Goal: Task Accomplishment & Management: Manage account settings

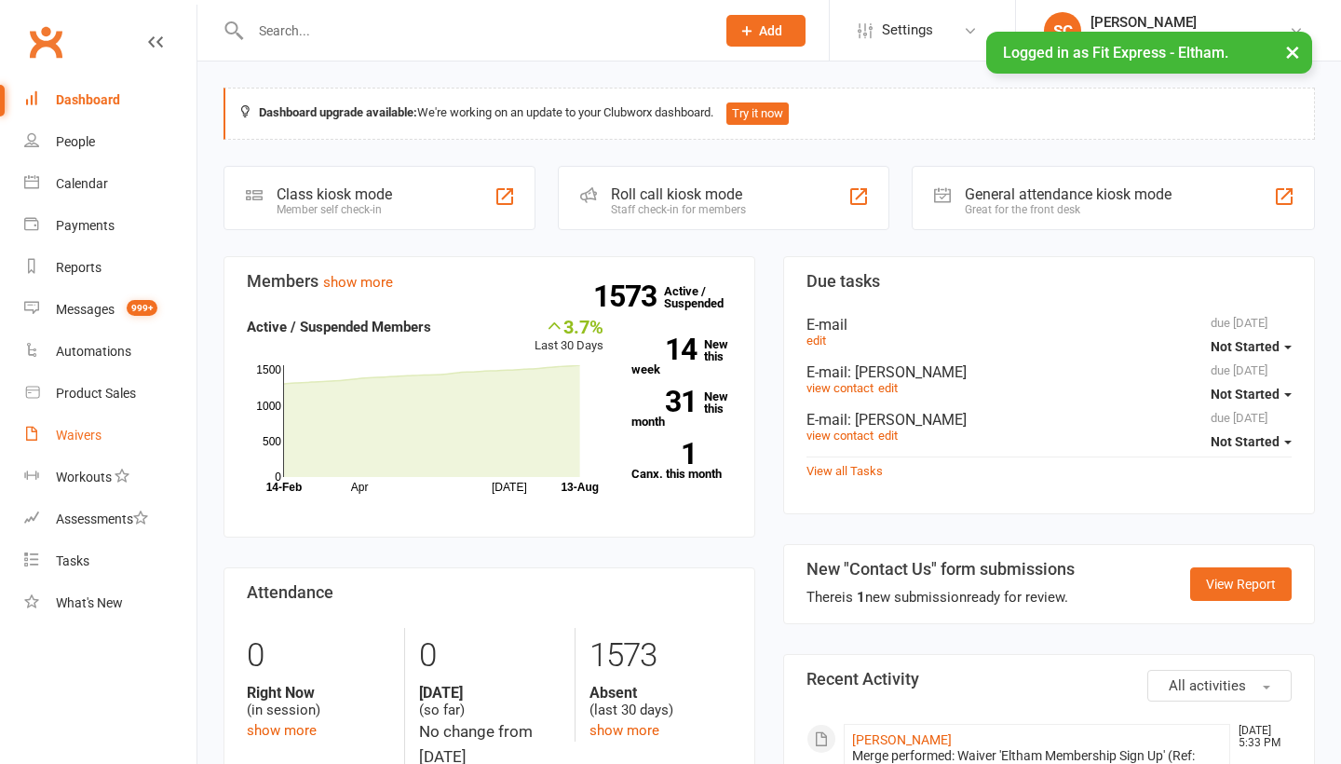
drag, startPoint x: 0, startPoint y: 0, endPoint x: 88, endPoint y: 429, distance: 438.2
click at [88, 429] on div "Waivers" at bounding box center [79, 434] width 46 height 15
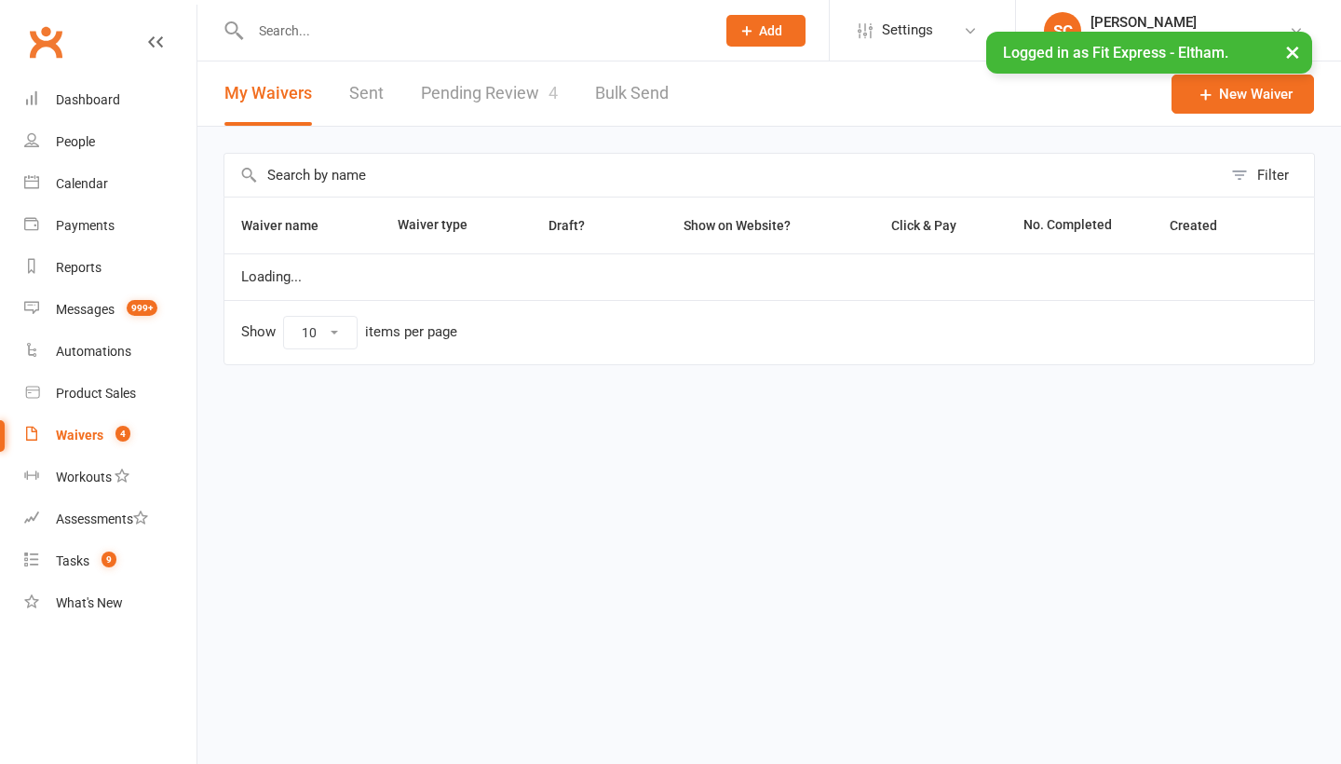
click at [482, 96] on link "Pending Review 4" at bounding box center [489, 93] width 137 height 64
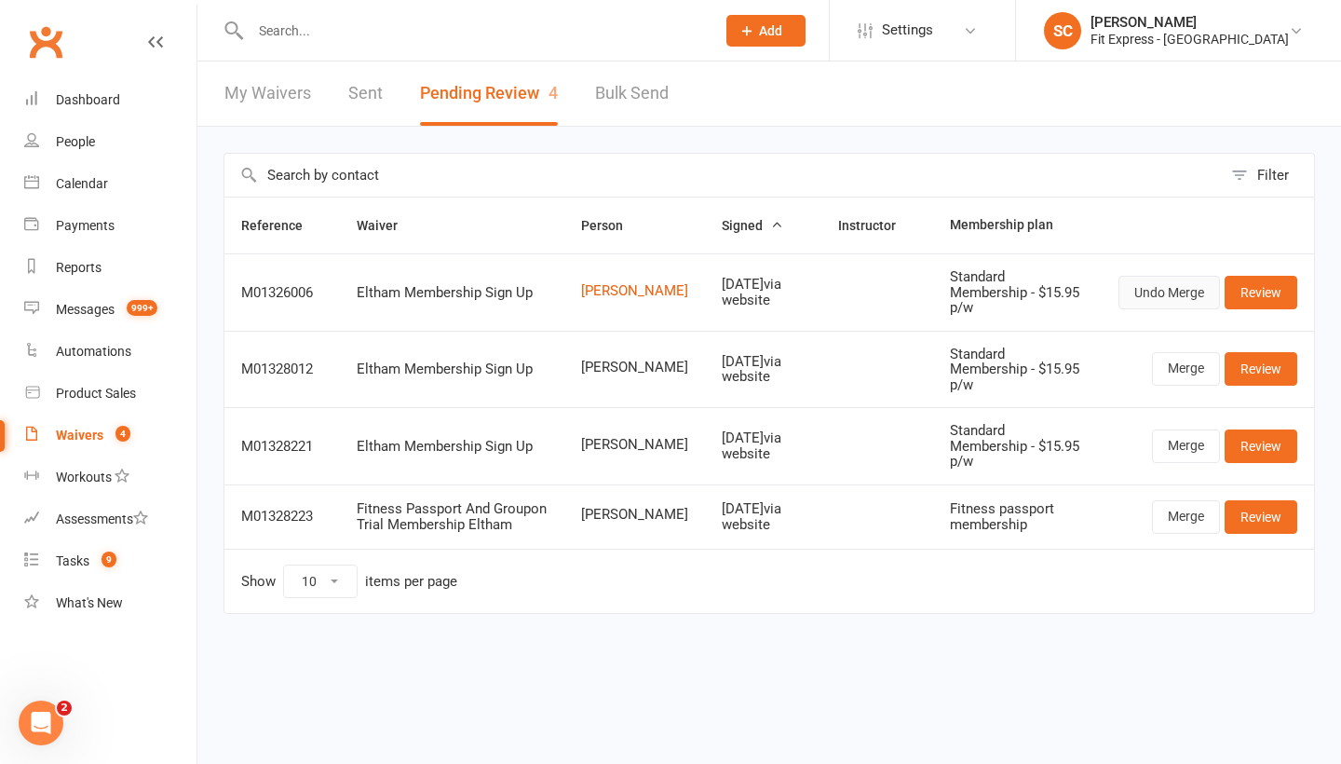
click at [1162, 293] on button "Undo Merge" at bounding box center [1170, 293] width 102 height 34
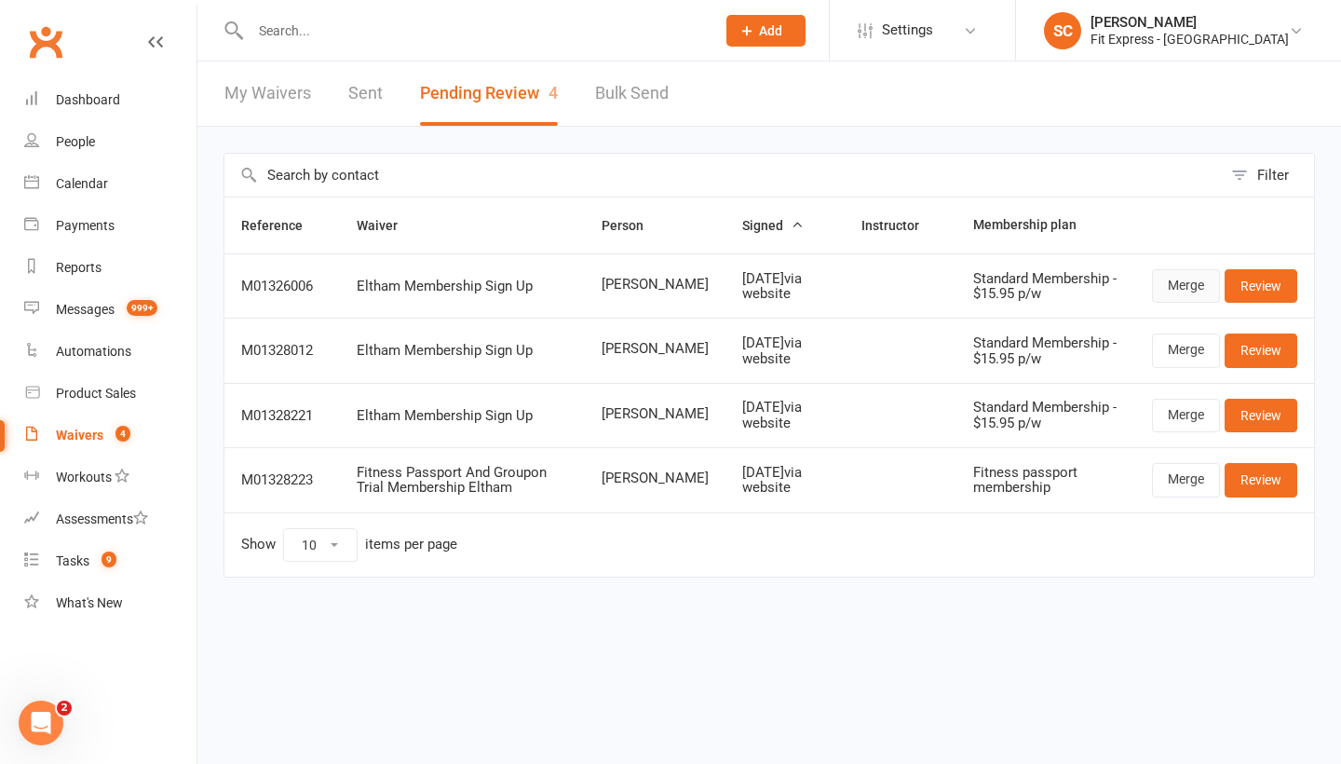
click at [1188, 286] on link "Merge" at bounding box center [1186, 286] width 68 height 34
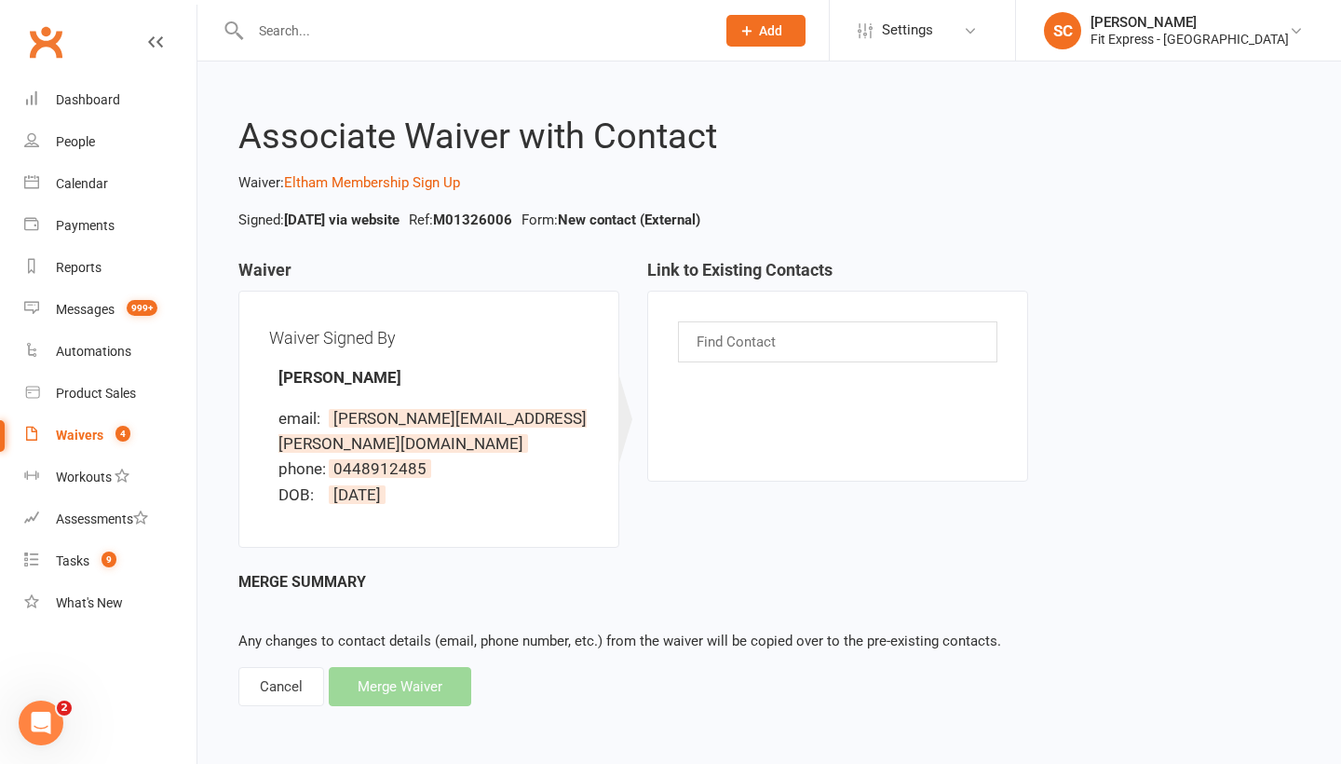
click at [770, 342] on input "text" at bounding box center [739, 342] width 88 height 24
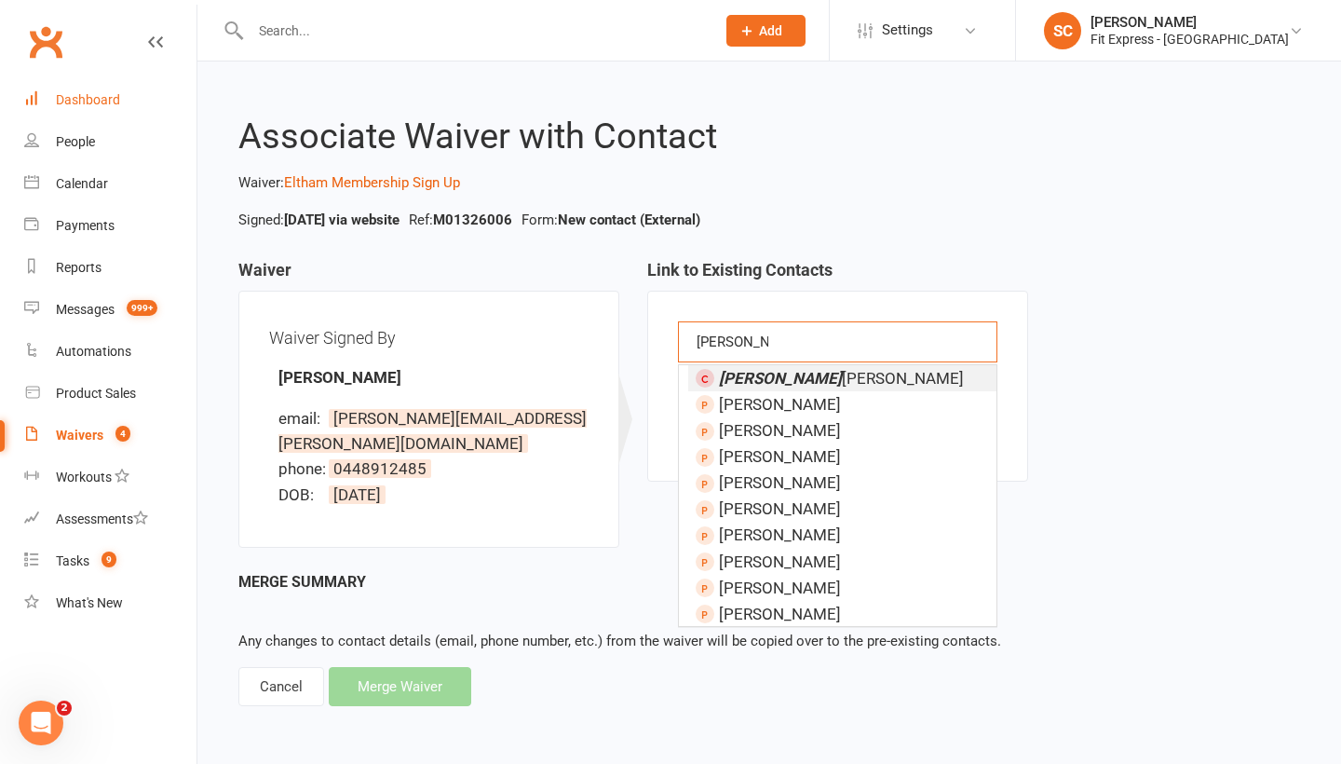
type input "ingrid klein"
click at [103, 98] on div "Dashboard" at bounding box center [88, 99] width 64 height 15
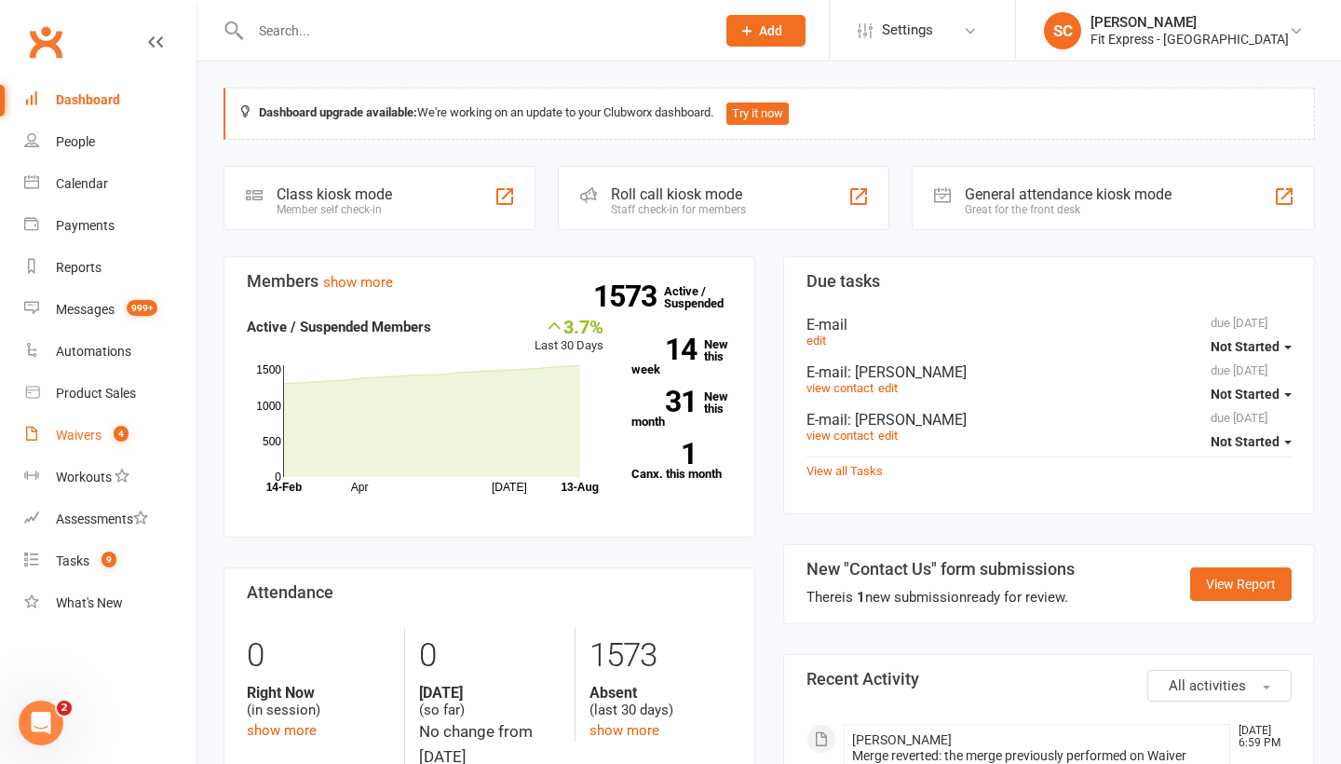
click at [88, 434] on div "Waivers" at bounding box center [79, 434] width 46 height 15
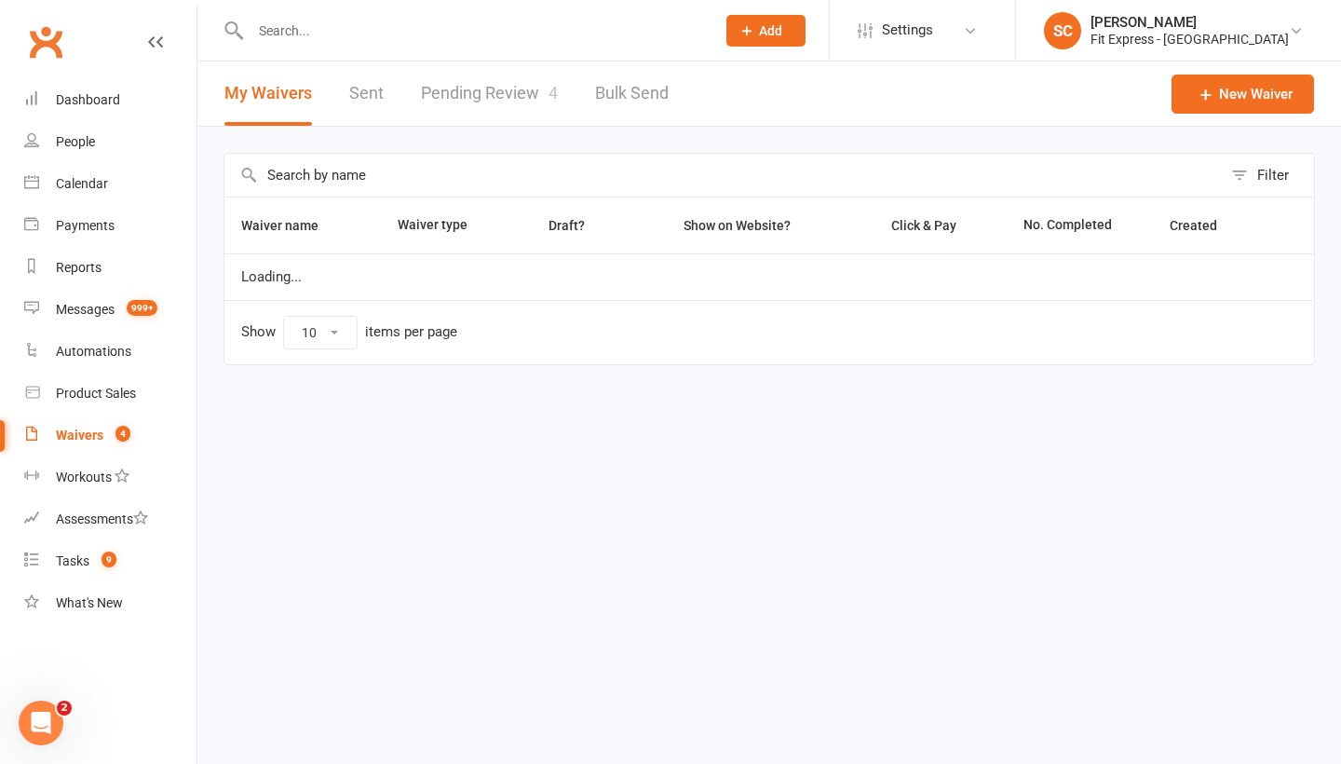
click at [451, 100] on link "Pending Review 4" at bounding box center [489, 93] width 137 height 64
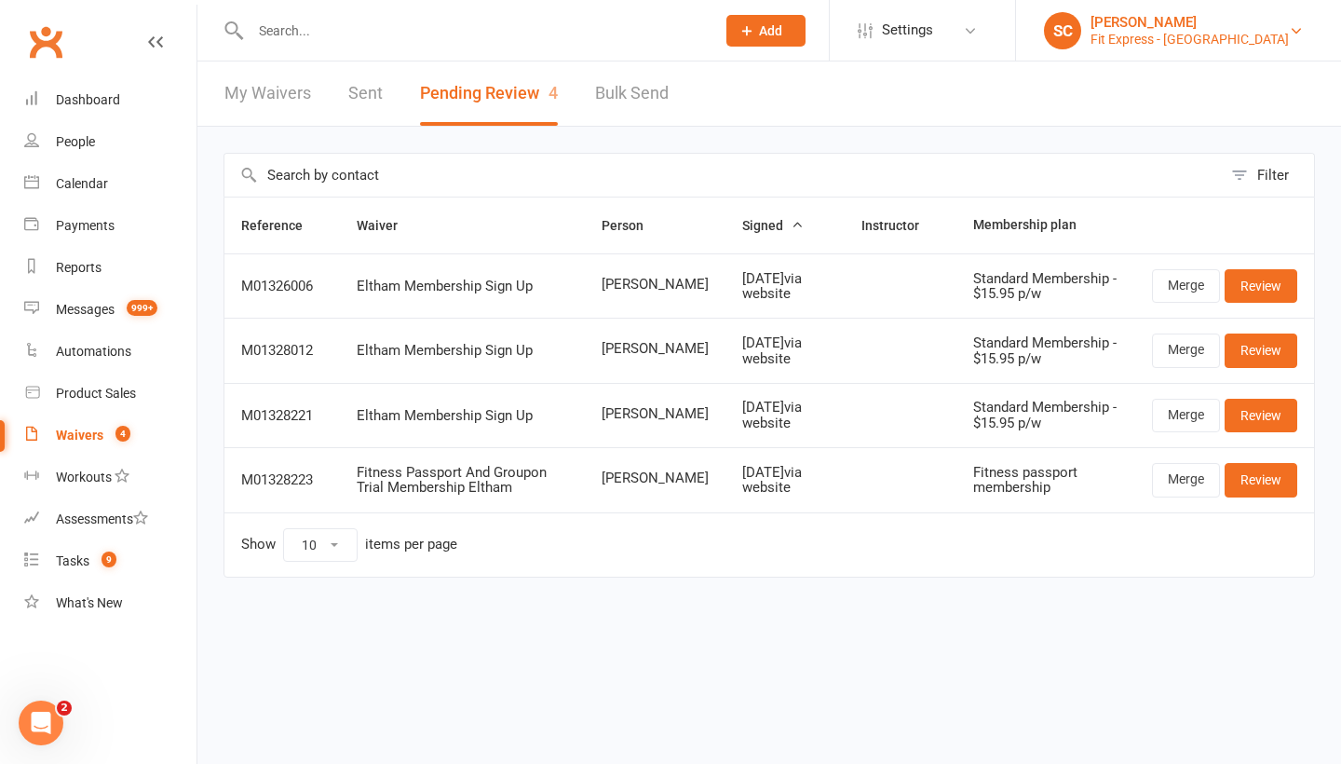
click at [1233, 37] on div "Fit Express - Eltham" at bounding box center [1190, 39] width 198 height 17
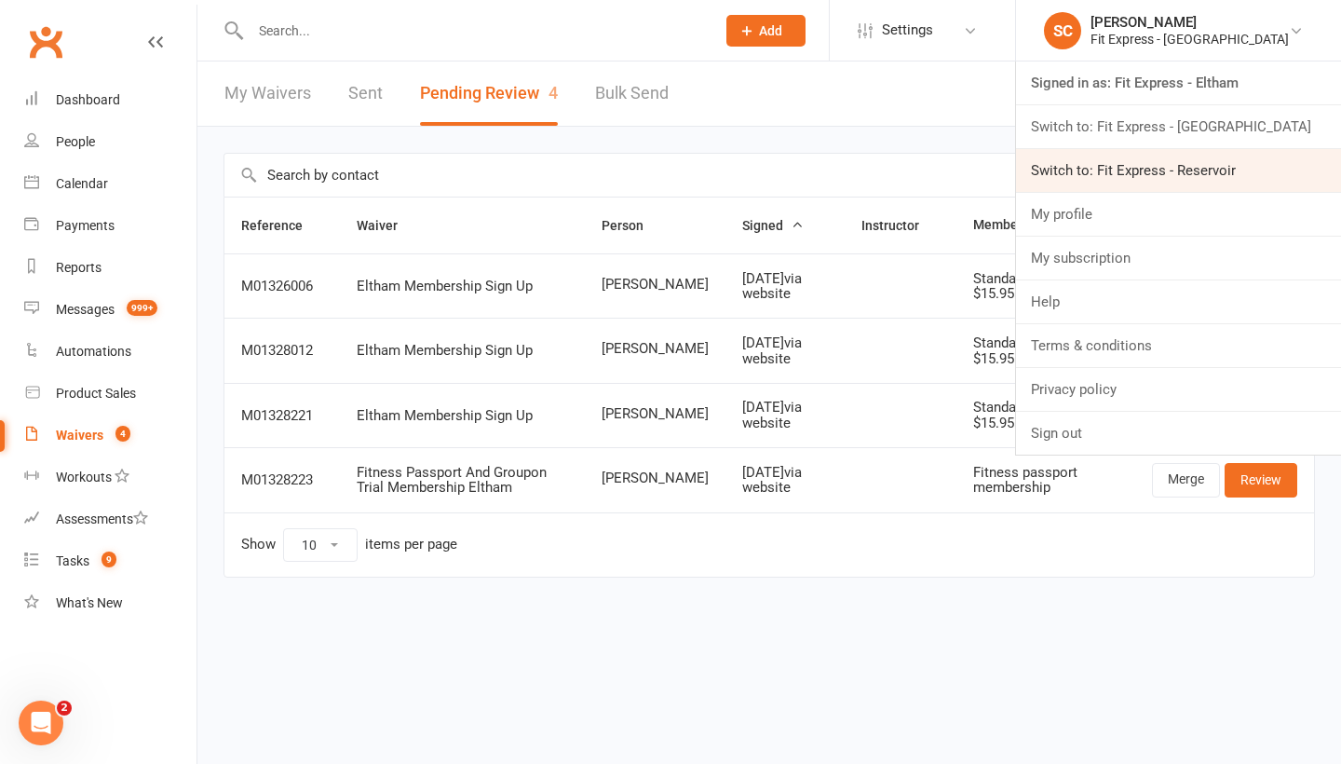
click at [1198, 172] on link "Switch to: Fit Express - Reservoir" at bounding box center [1178, 170] width 325 height 43
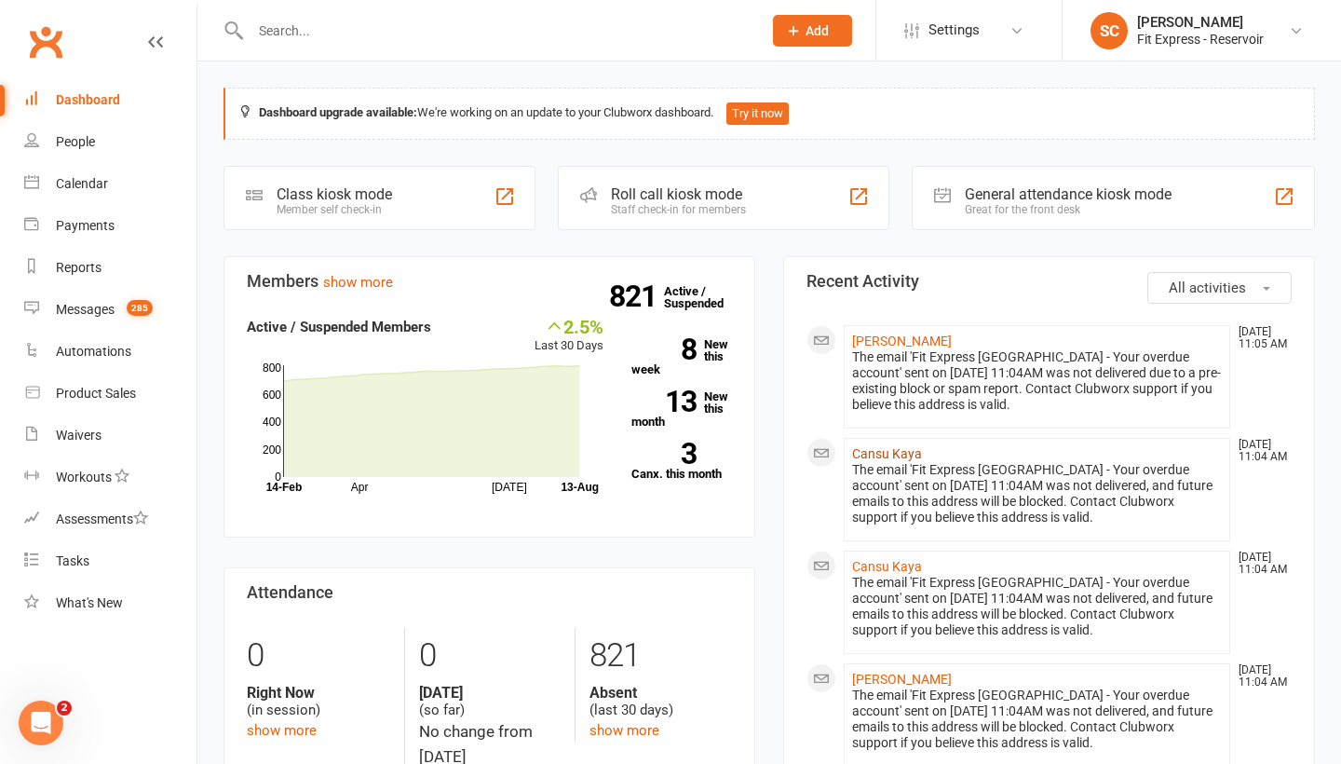
click at [881, 454] on link "Cansu Kaya" at bounding box center [887, 453] width 70 height 15
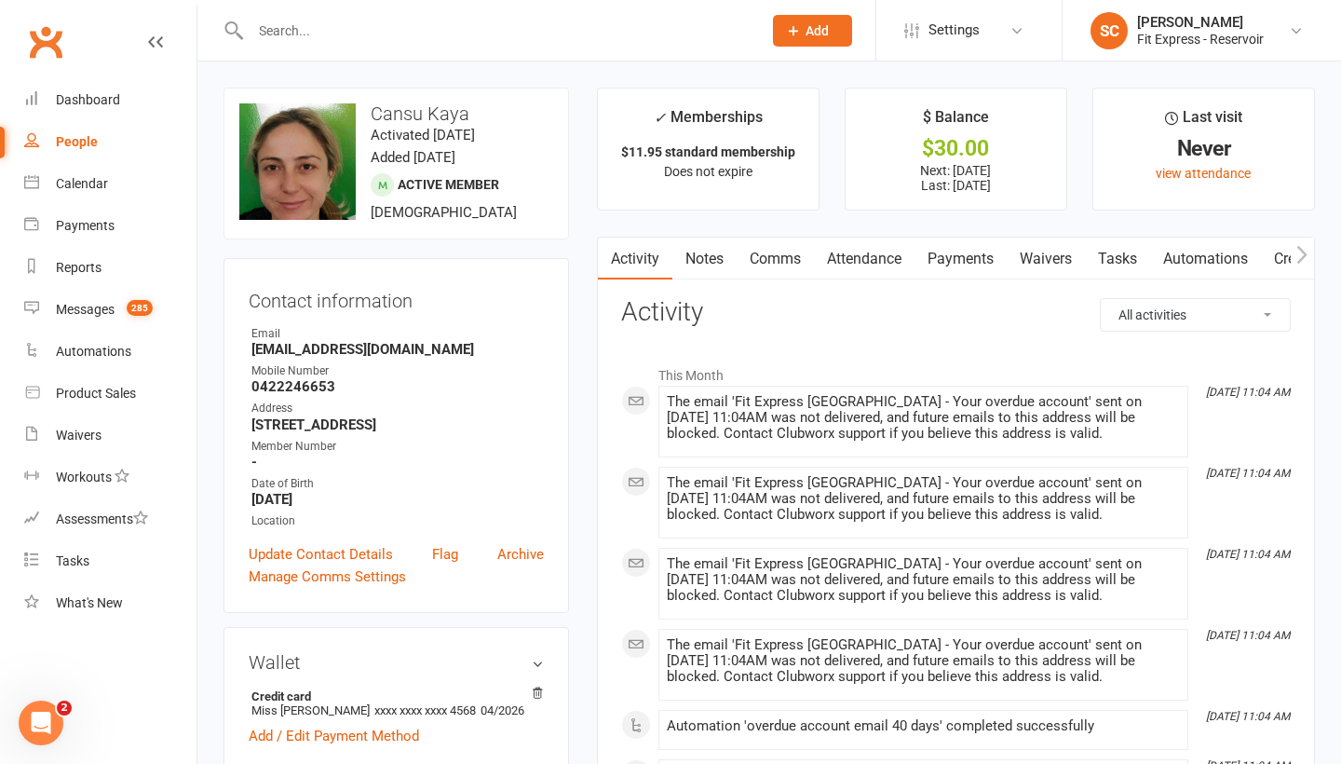
click at [937, 253] on link "Payments" at bounding box center [961, 258] width 92 height 43
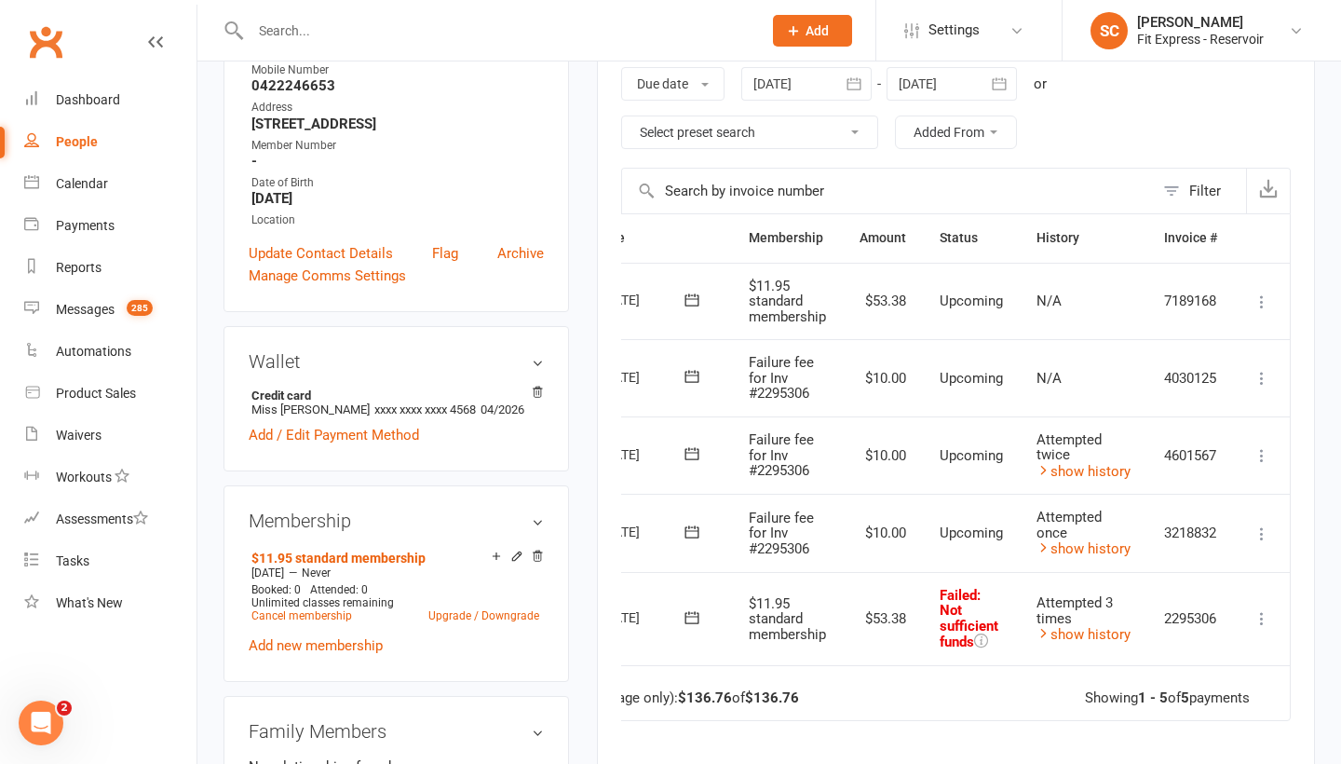
scroll to position [0, 101]
click at [1261, 371] on icon at bounding box center [1262, 378] width 19 height 19
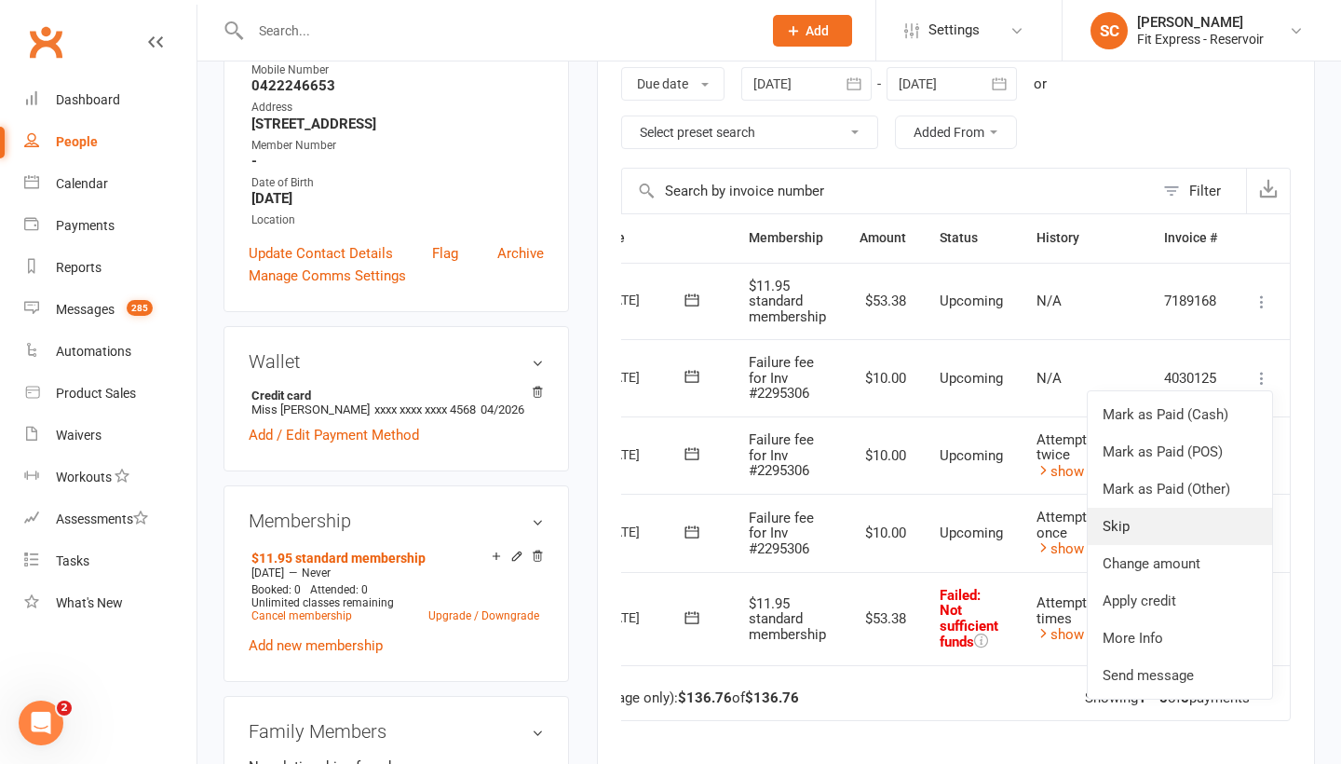
click at [1123, 525] on link "Skip" at bounding box center [1180, 526] width 184 height 37
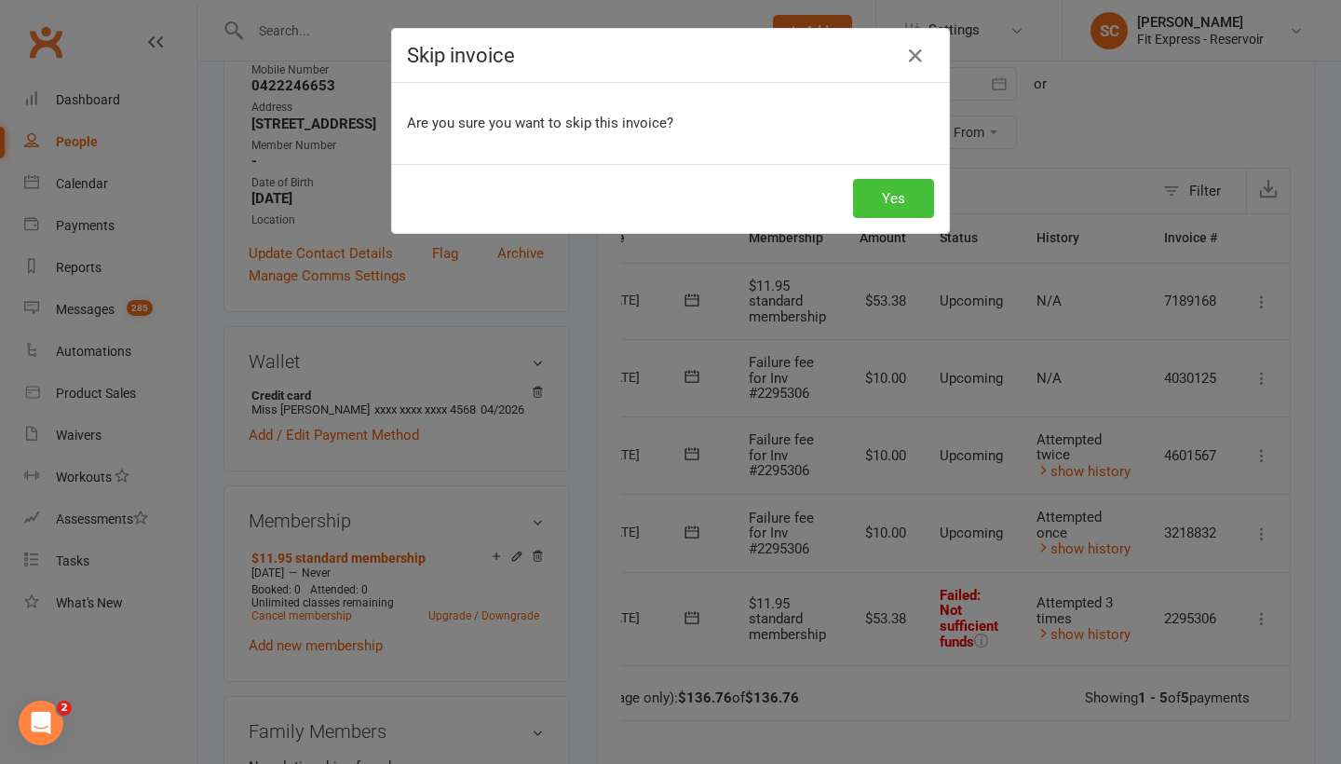
click at [882, 196] on button "Yes" at bounding box center [893, 198] width 81 height 39
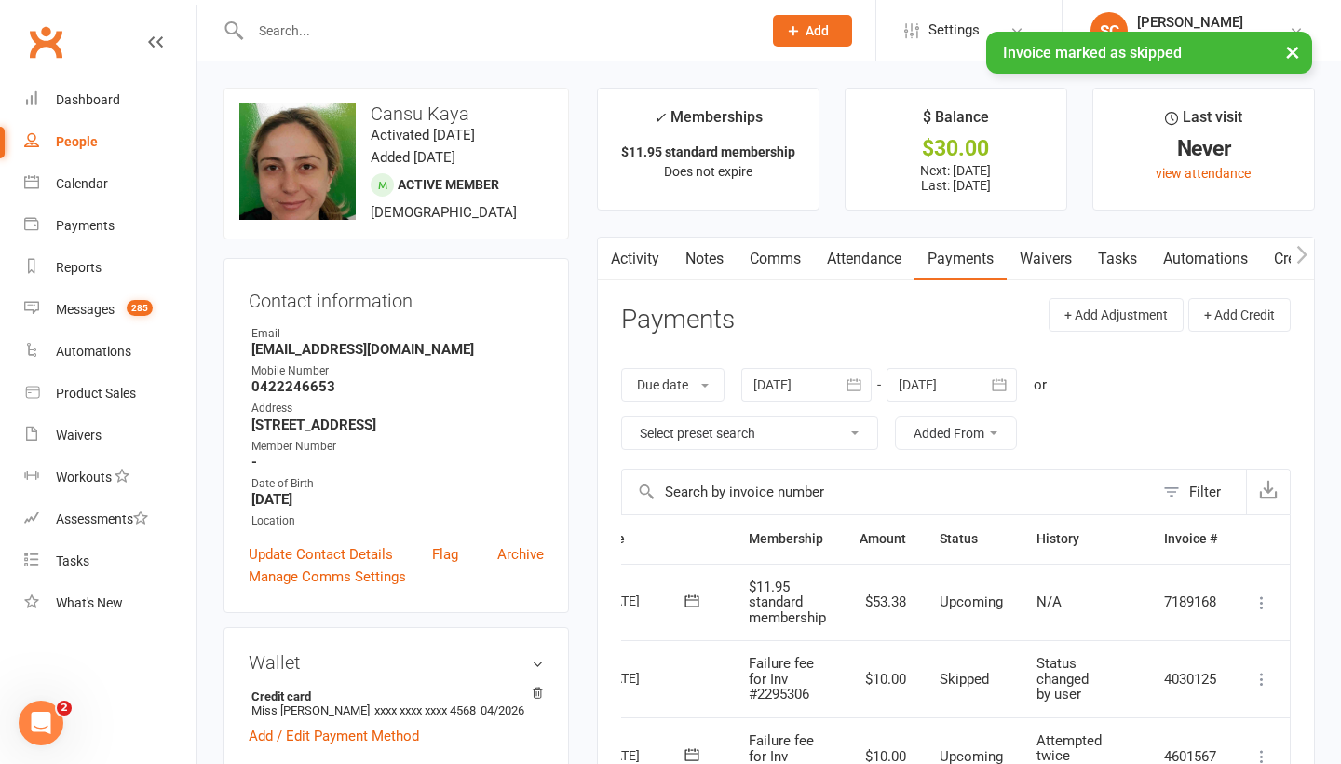
scroll to position [0, 0]
click at [858, 386] on icon "button" at bounding box center [854, 384] width 19 height 19
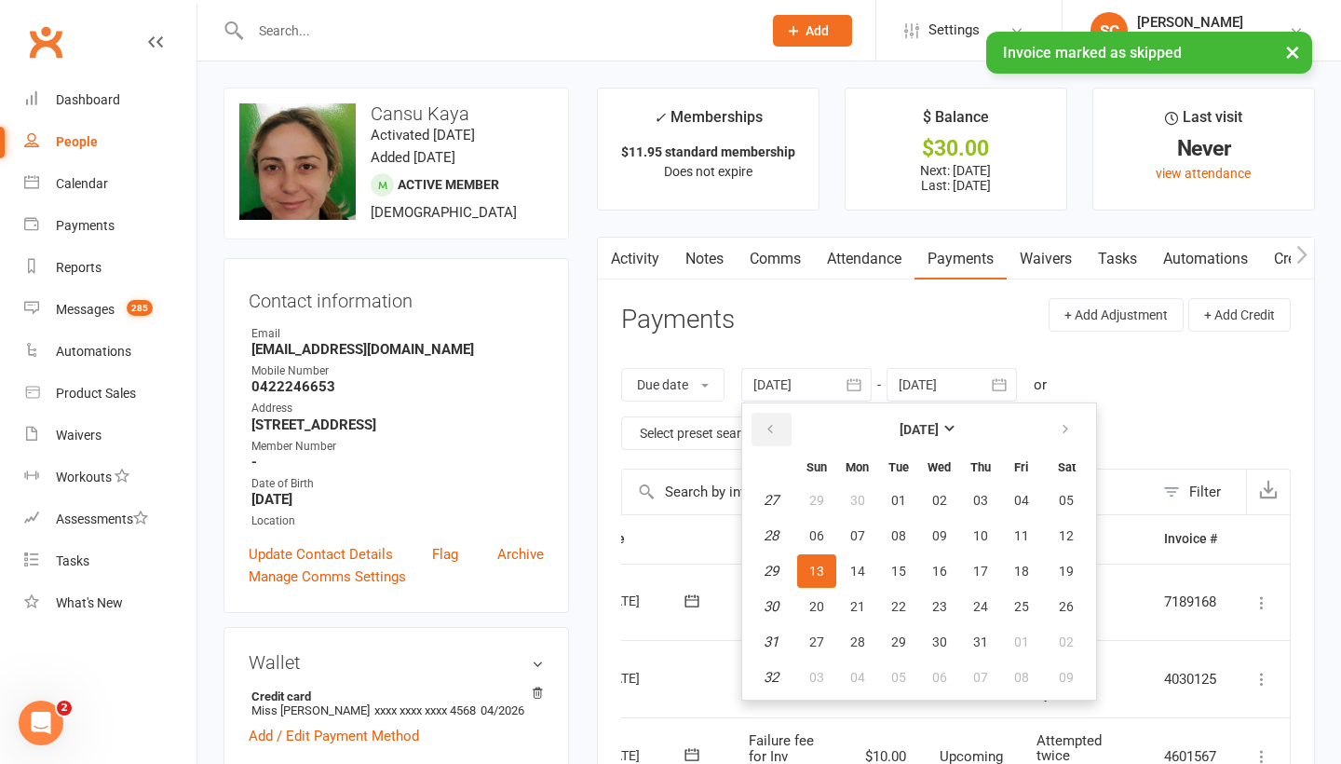
click at [769, 422] on icon "button" at bounding box center [770, 429] width 13 height 15
click at [820, 536] on span "06" at bounding box center [816, 535] width 15 height 15
type input "06 Apr 2025"
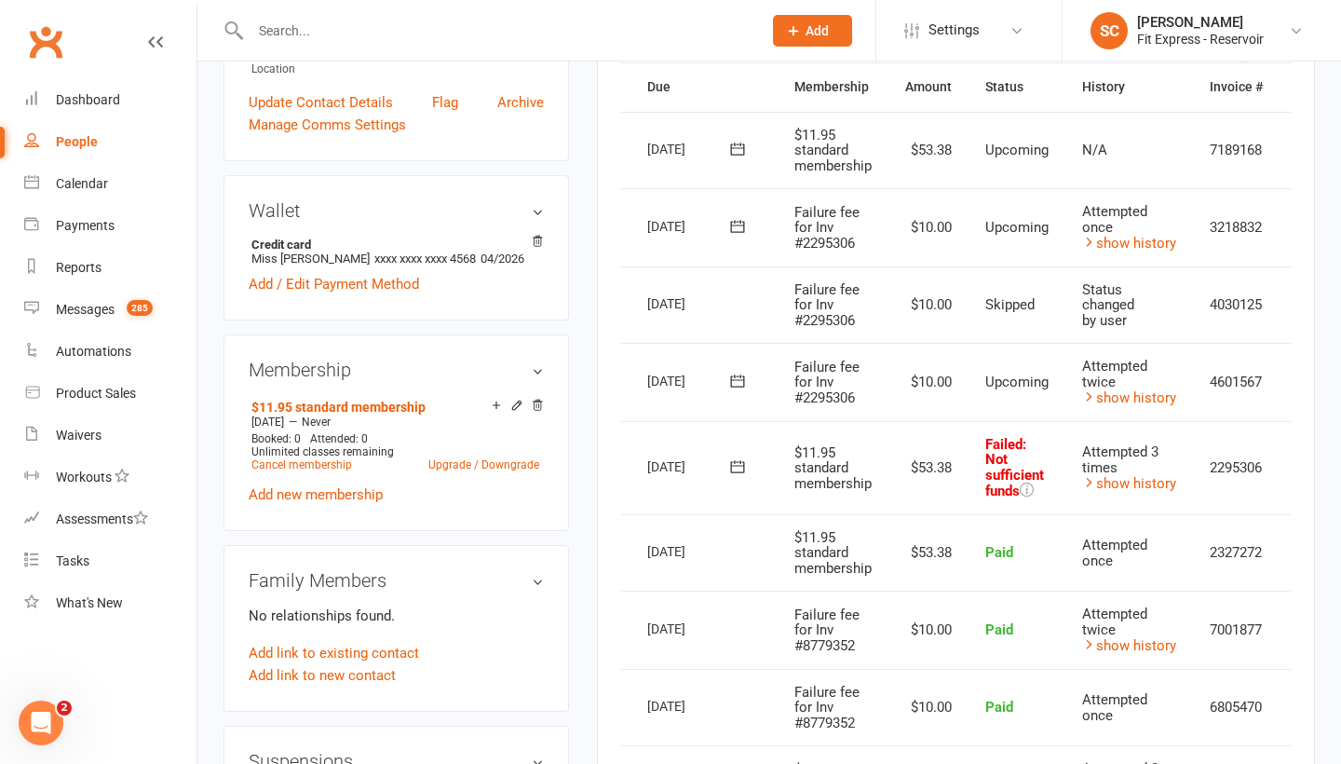
scroll to position [449, 0]
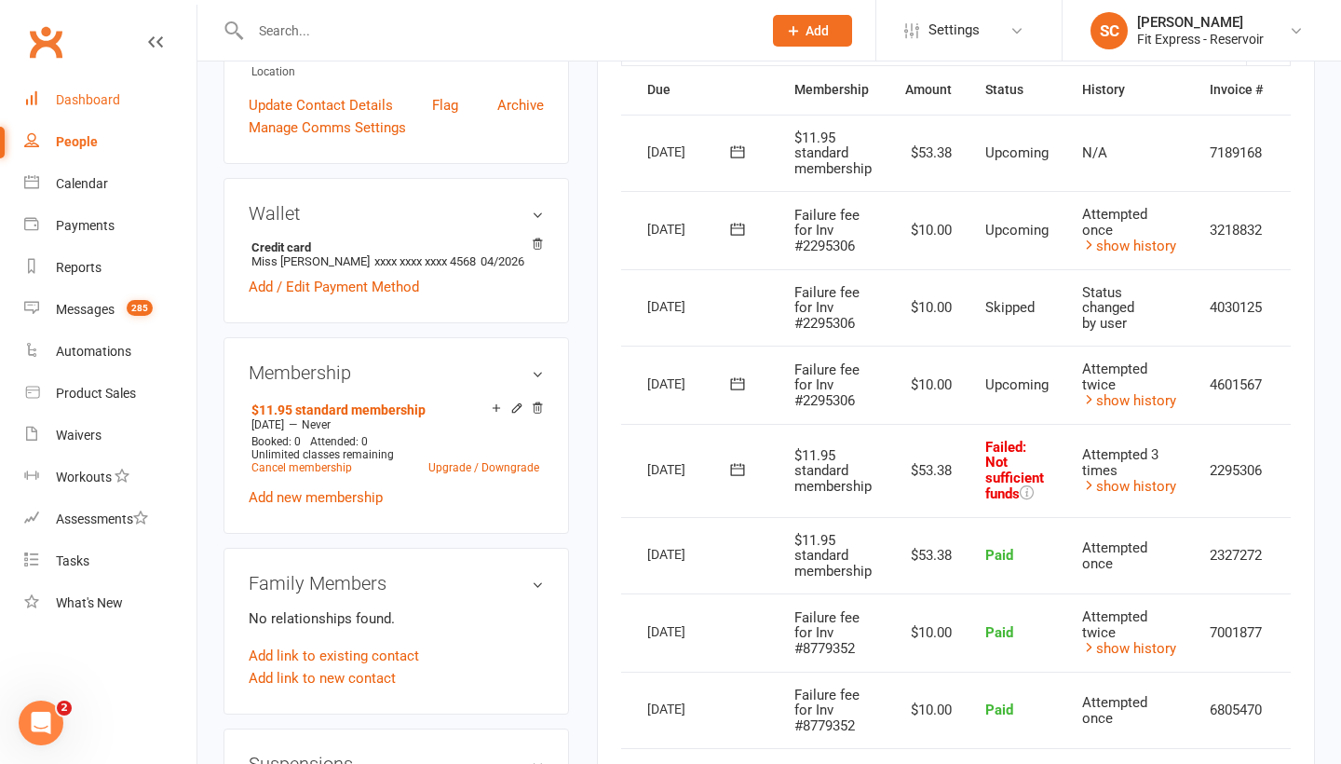
click at [87, 102] on div "Dashboard" at bounding box center [88, 99] width 64 height 15
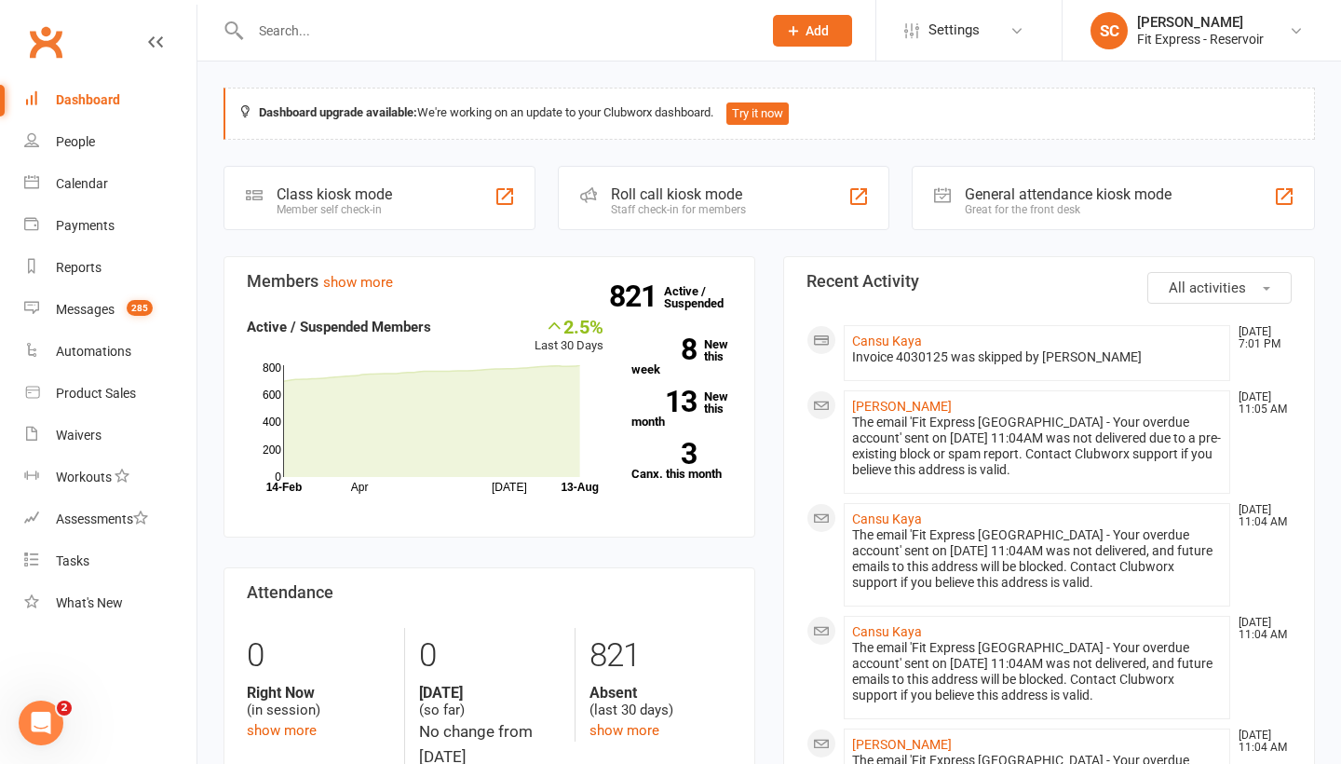
click at [81, 102] on div "Dashboard" at bounding box center [88, 99] width 64 height 15
click at [96, 103] on div "Dashboard" at bounding box center [88, 99] width 64 height 15
click at [80, 394] on div "Product Sales" at bounding box center [96, 393] width 80 height 15
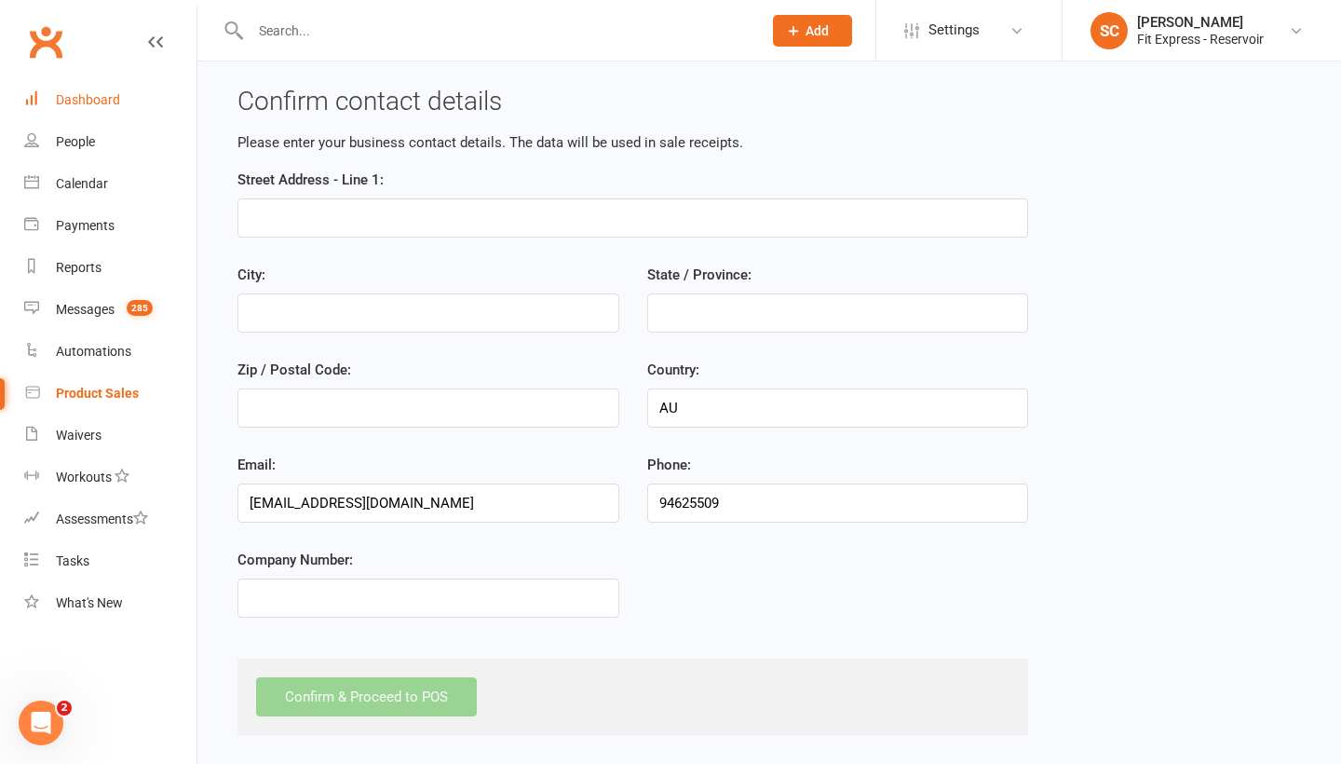
click at [68, 101] on div "Dashboard" at bounding box center [88, 99] width 64 height 15
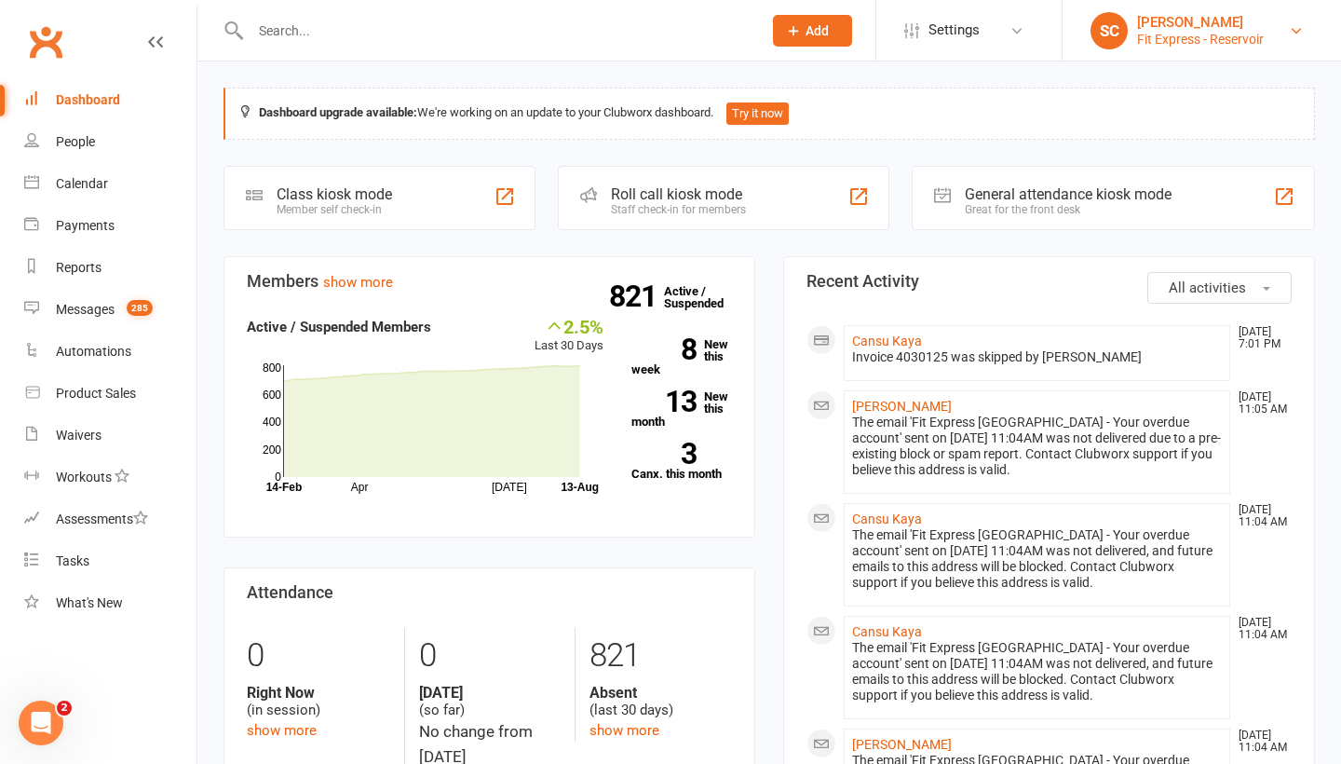
click at [1197, 39] on div "Fit Express - Reservoir" at bounding box center [1200, 39] width 127 height 17
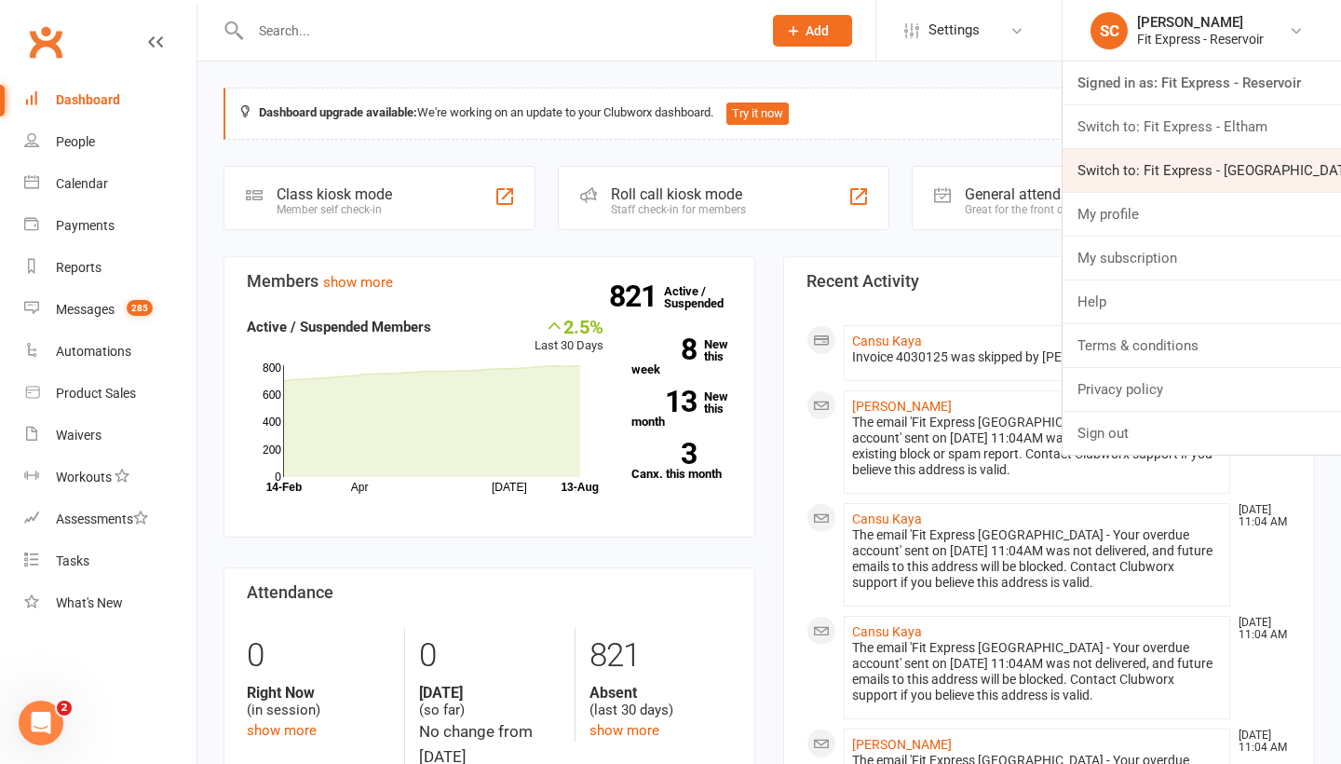
click at [1127, 171] on link "Switch to: Fit Express - [GEOGRAPHIC_DATA]" at bounding box center [1202, 170] width 278 height 43
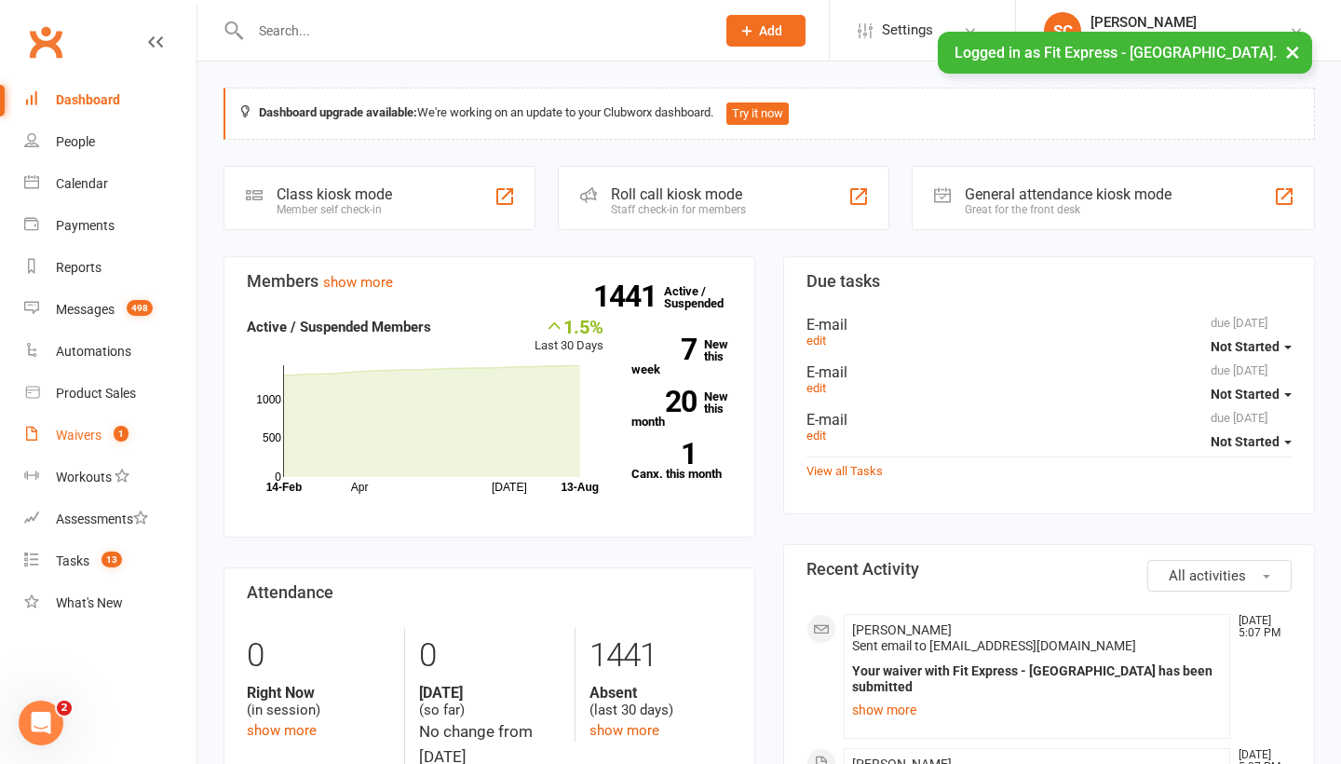
click at [75, 433] on div "Waivers" at bounding box center [79, 434] width 46 height 15
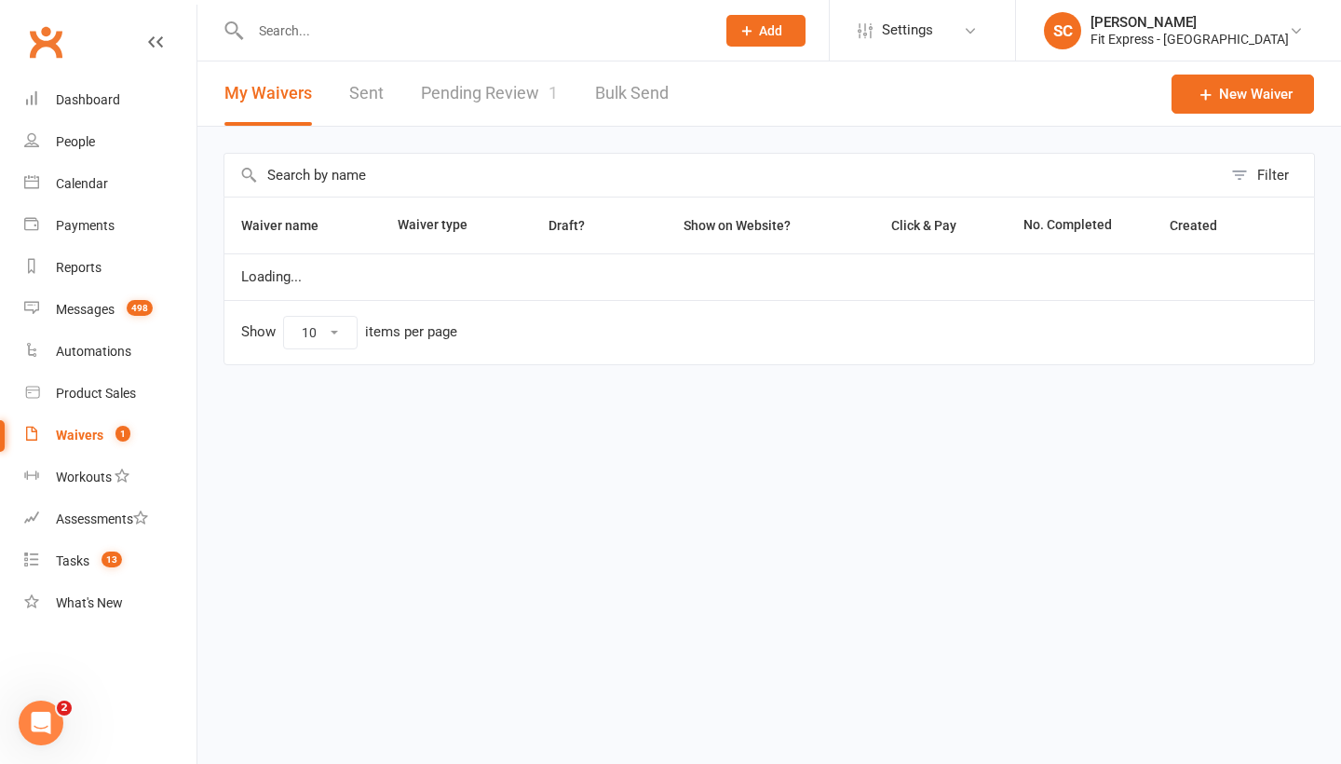
click at [470, 98] on link "Pending Review 1" at bounding box center [489, 93] width 137 height 64
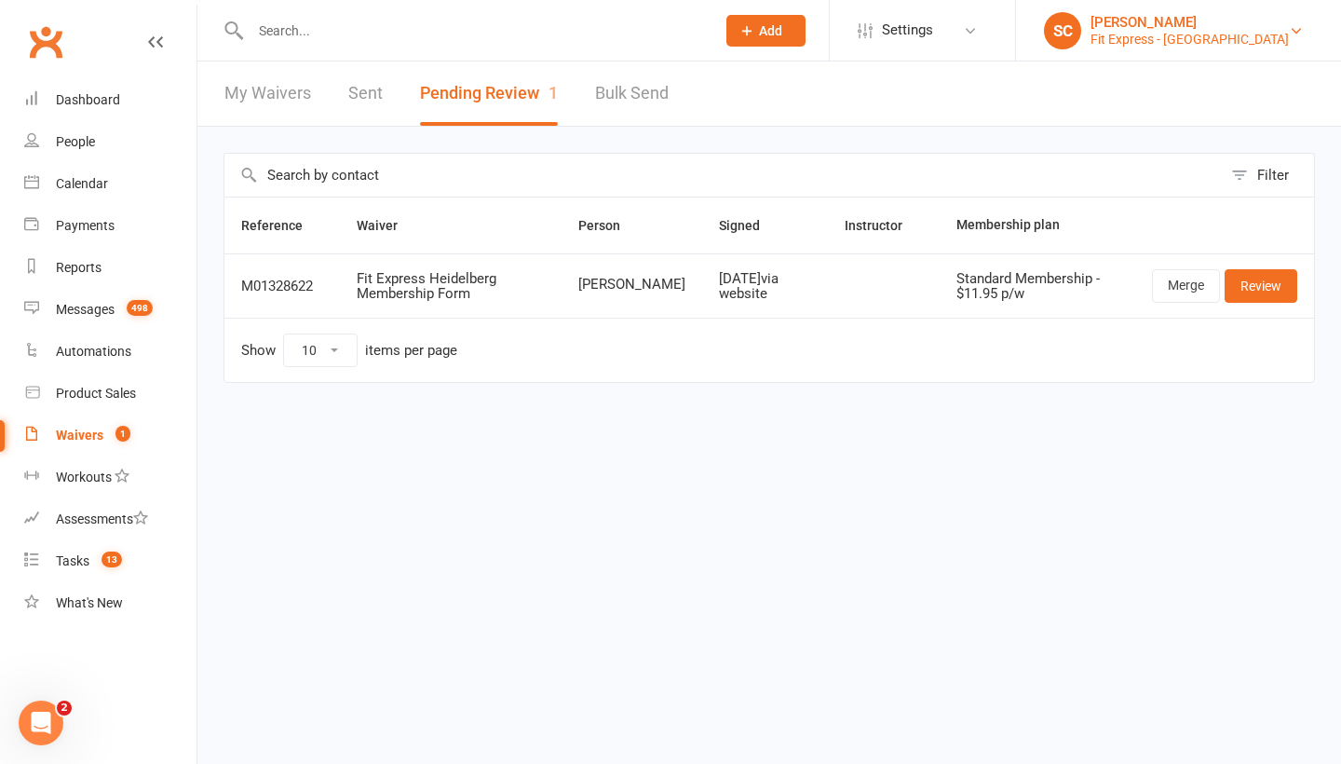
click at [1191, 36] on div "Fit Express - Heidelberg" at bounding box center [1190, 39] width 198 height 17
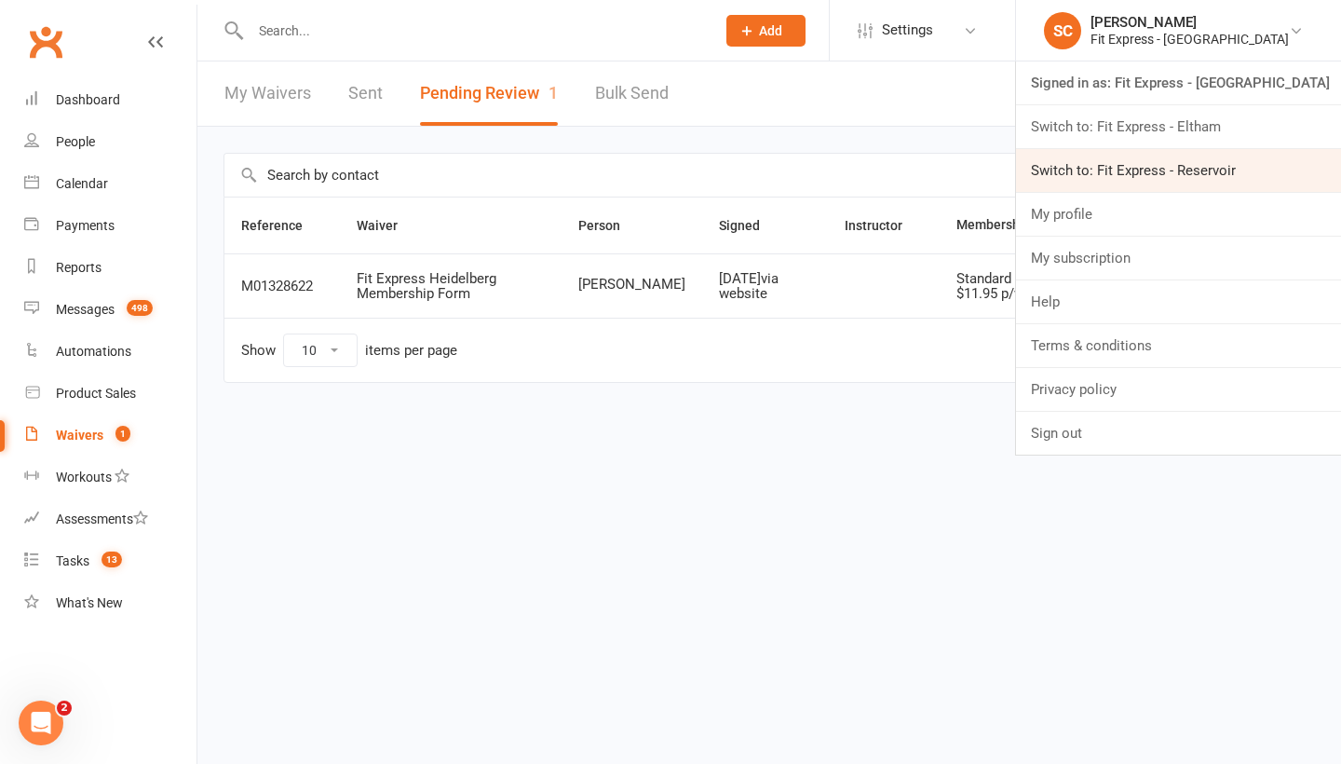
click at [1140, 167] on link "Switch to: Fit Express - Reservoir" at bounding box center [1178, 170] width 325 height 43
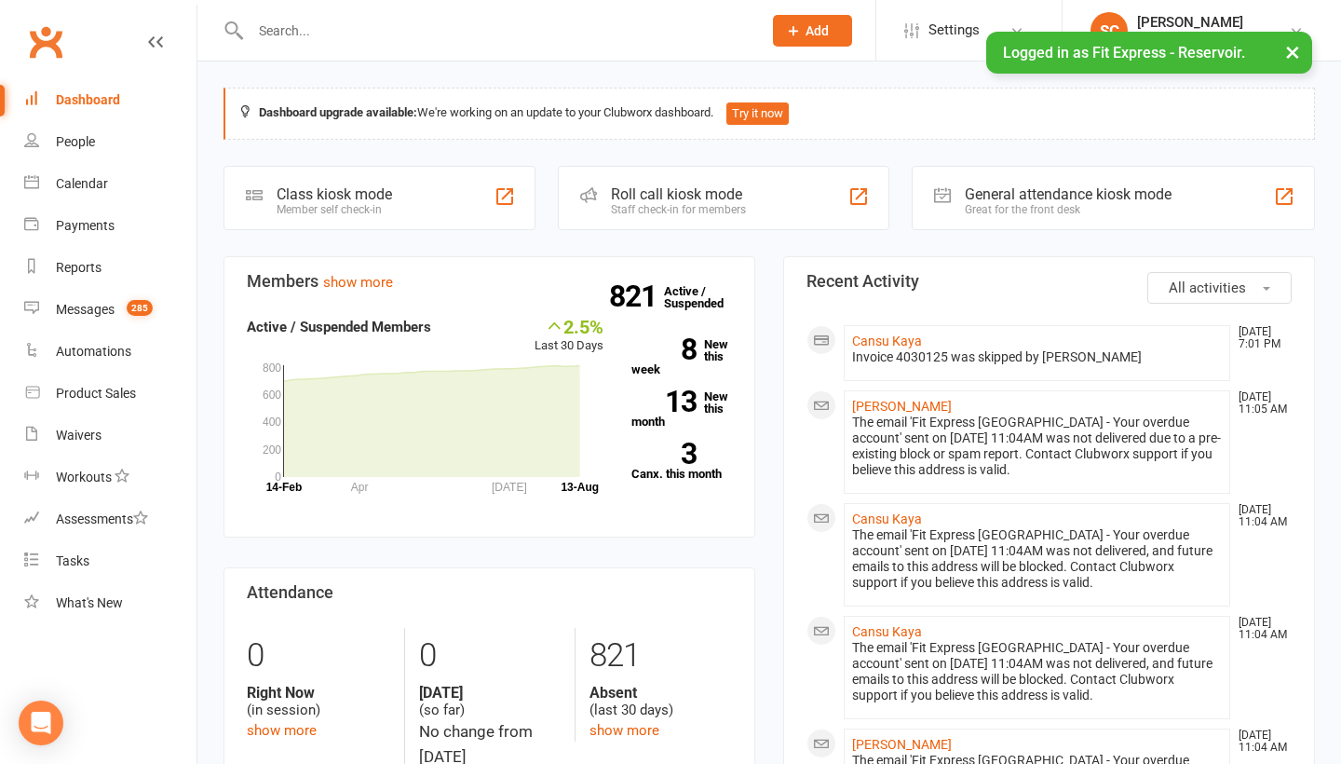
click at [82, 99] on div "Dashboard" at bounding box center [88, 99] width 64 height 15
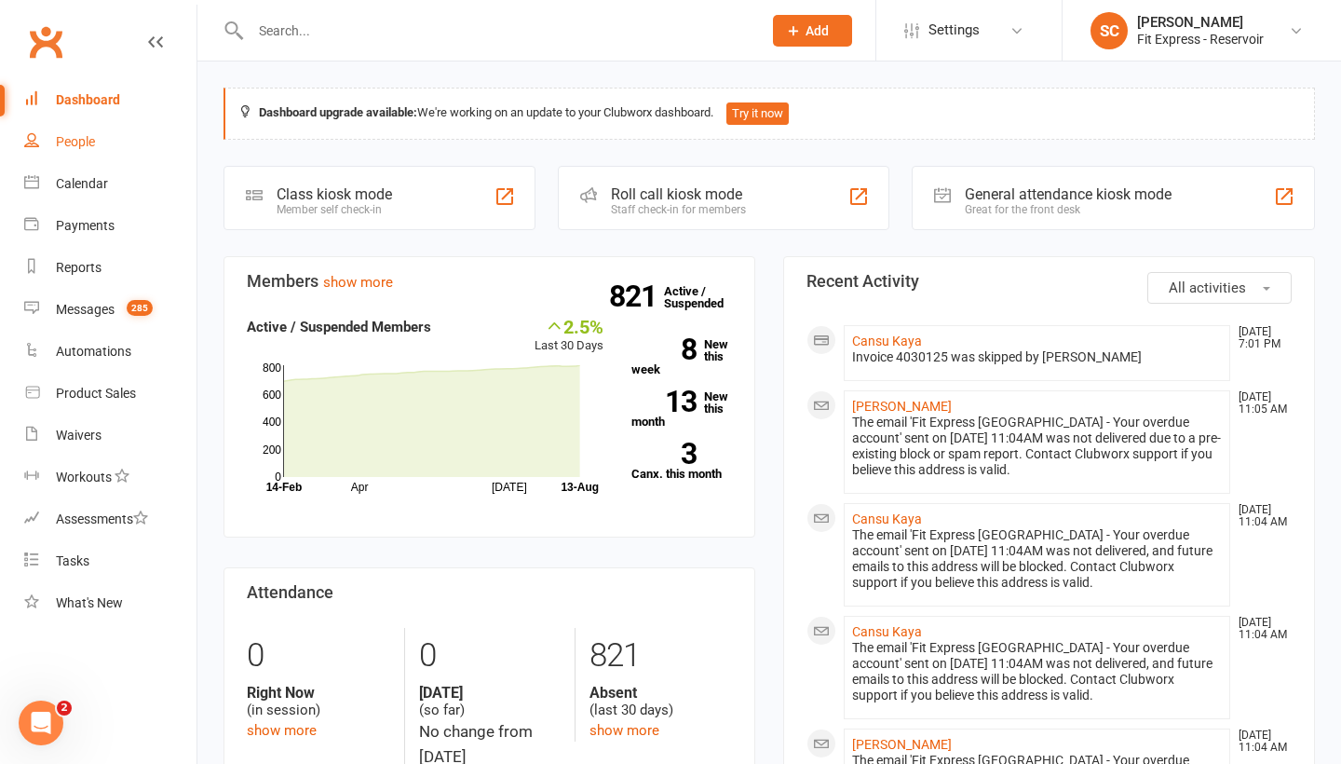
click at [68, 143] on div "People" at bounding box center [75, 141] width 39 height 15
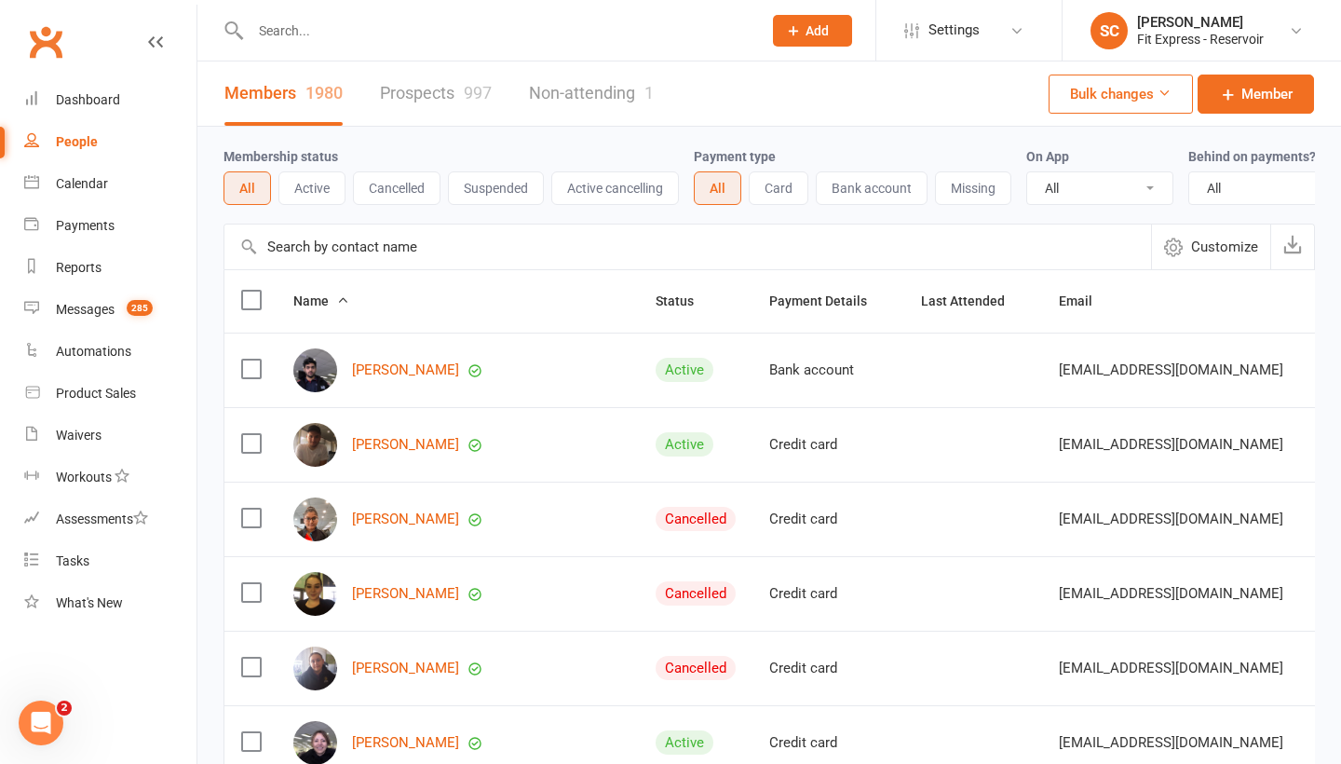
click at [296, 244] on input "text" at bounding box center [687, 246] width 927 height 45
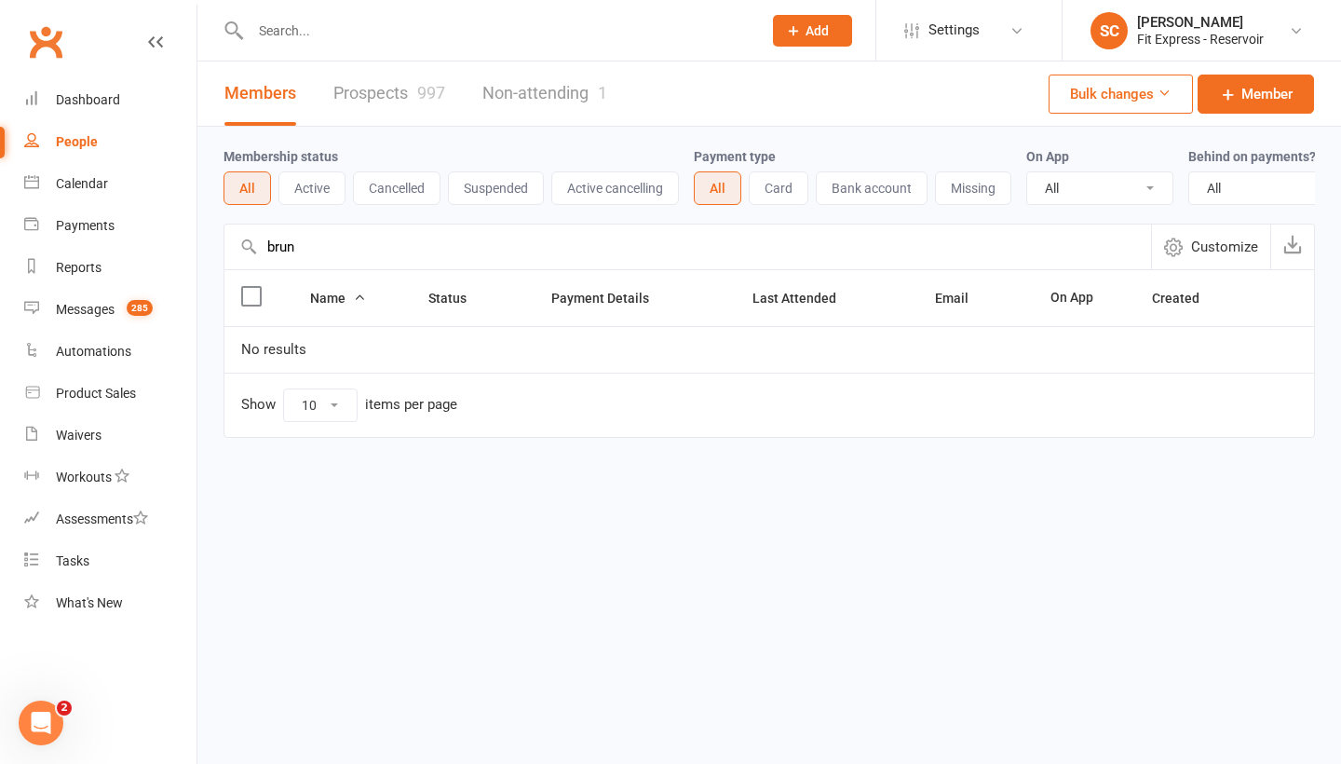
type input "[PERSON_NAME]"
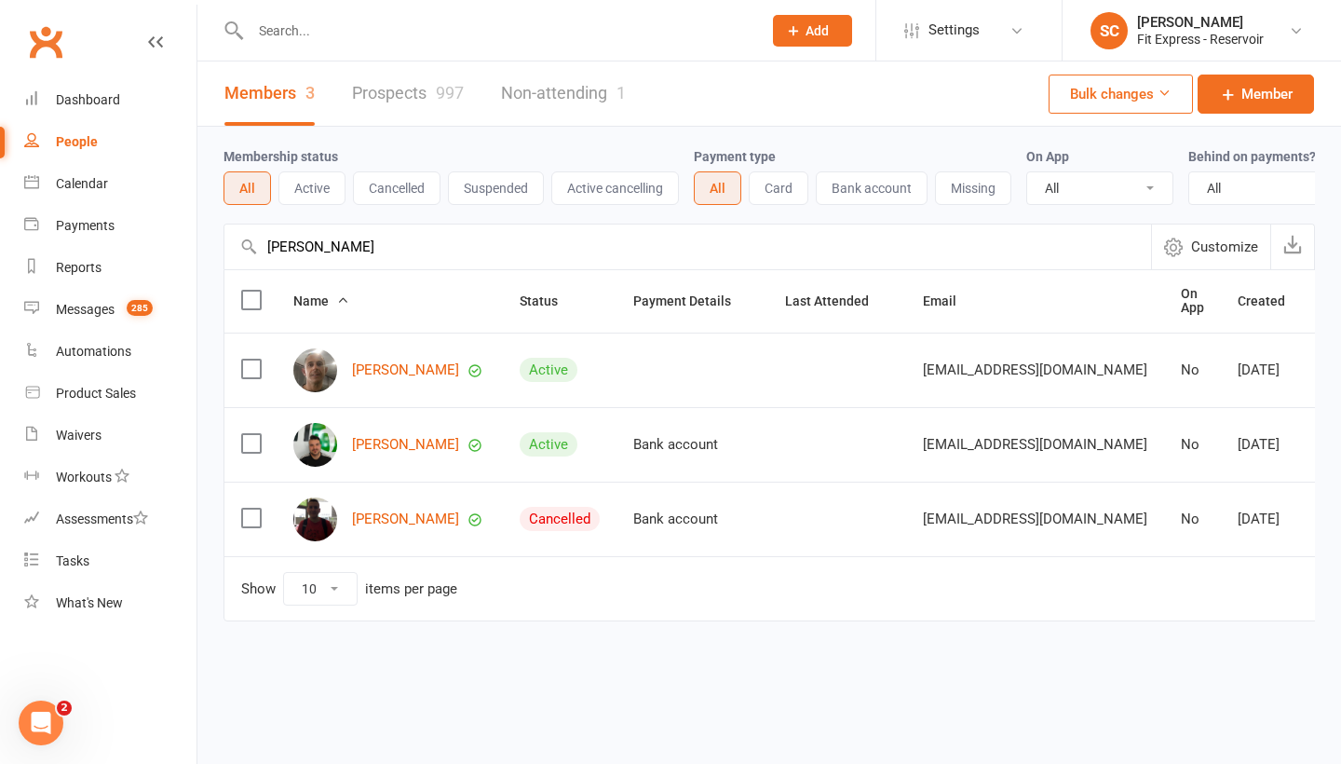
drag, startPoint x: 305, startPoint y: 247, endPoint x: 233, endPoint y: 252, distance: 71.9
click at [233, 252] on input "[PERSON_NAME]" at bounding box center [687, 246] width 927 height 45
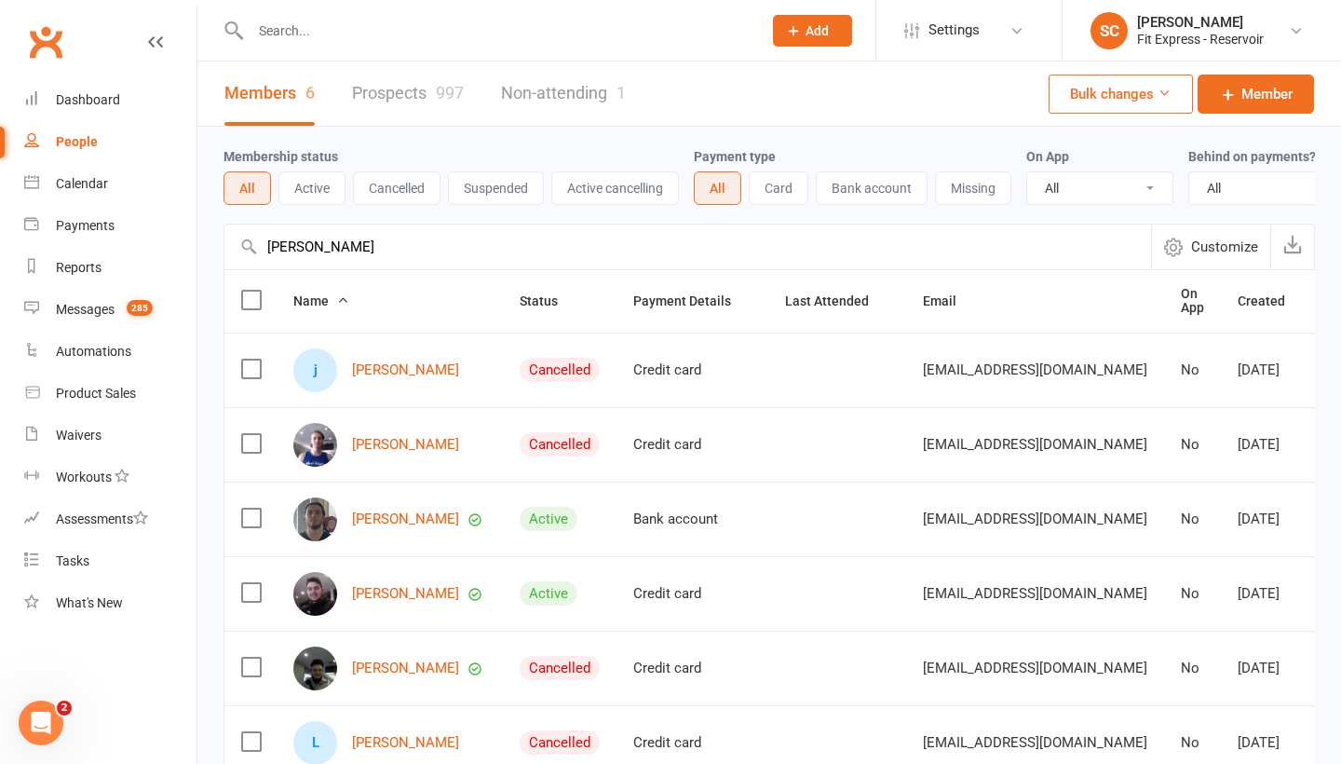
type input "[PERSON_NAME]"
drag, startPoint x: 273, startPoint y: 280, endPoint x: 374, endPoint y: 516, distance: 256.6
click at [374, 516] on link "[PERSON_NAME]" at bounding box center [405, 519] width 107 height 16
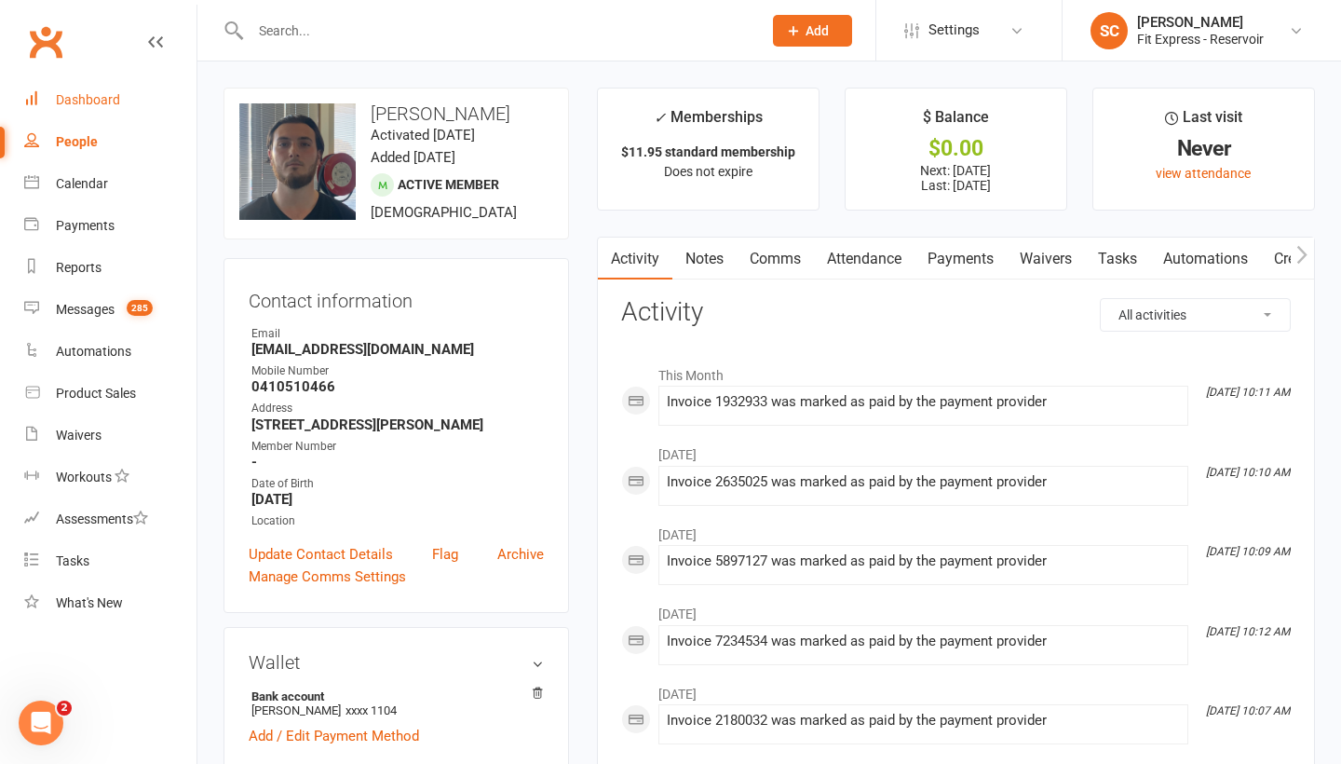
click at [85, 96] on div "Dashboard" at bounding box center [88, 99] width 64 height 15
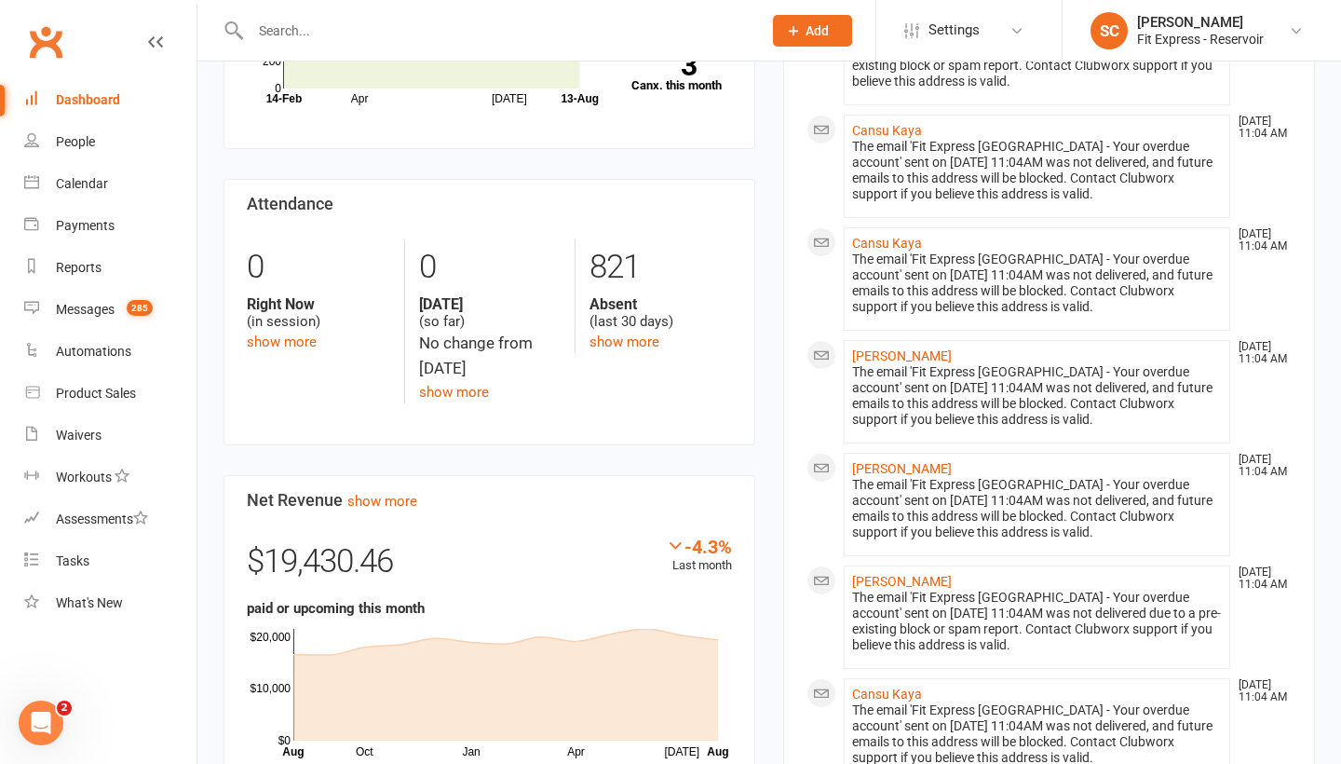
scroll to position [393, 0]
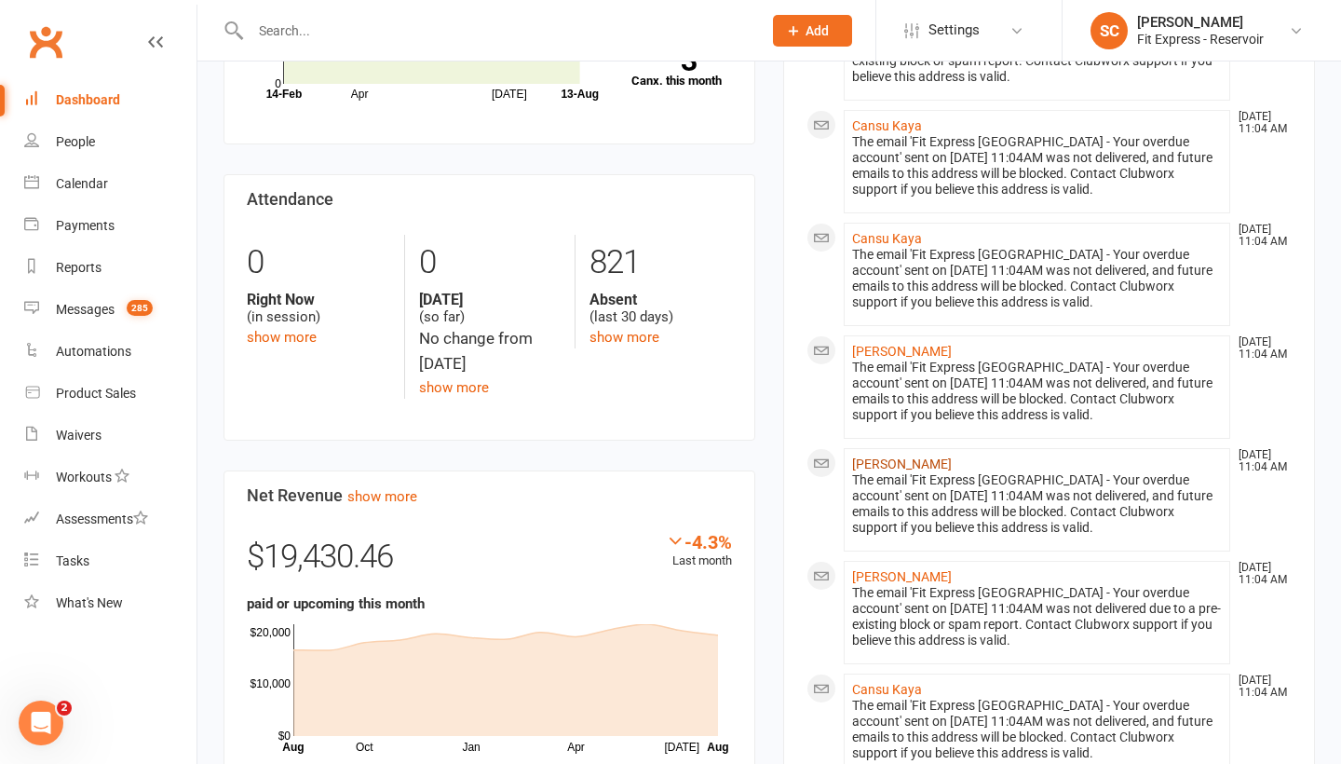
click at [906, 461] on link "[PERSON_NAME]" at bounding box center [902, 463] width 100 height 15
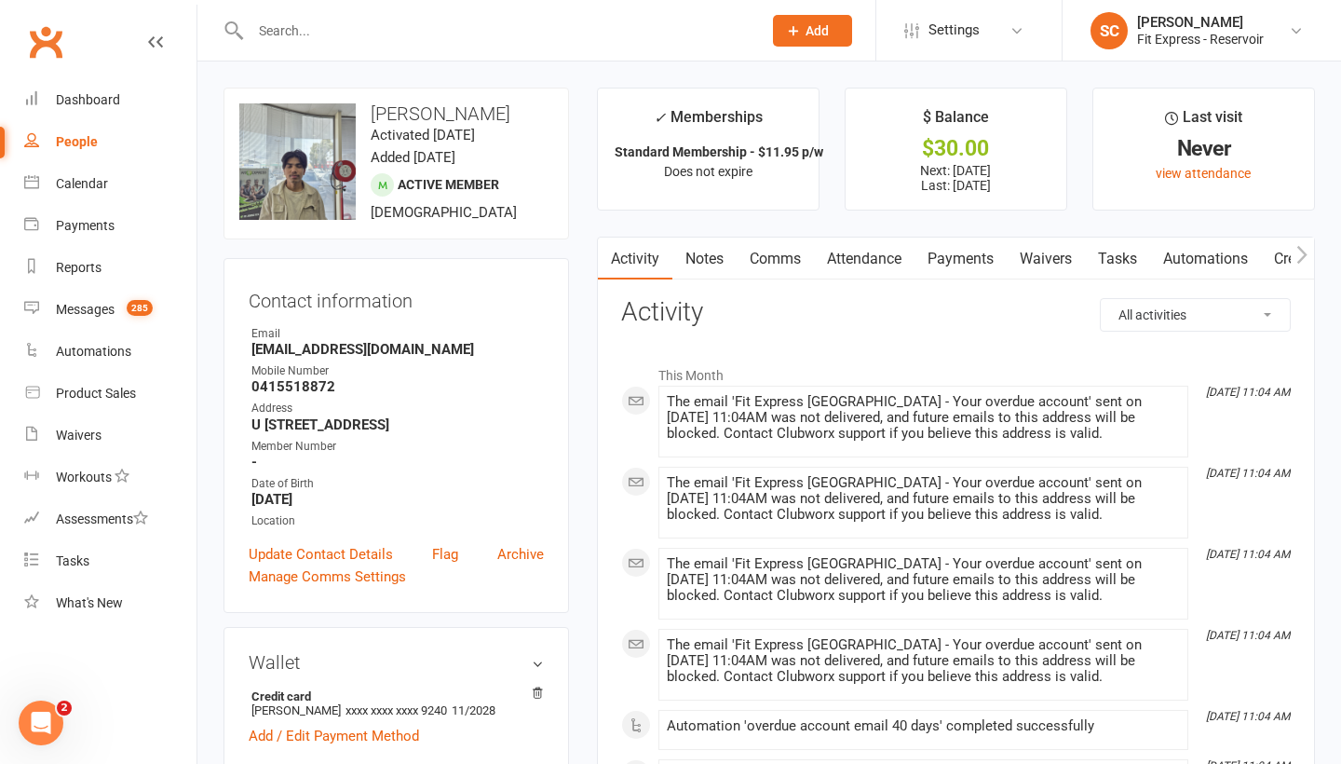
click at [1051, 276] on link "Waivers" at bounding box center [1046, 258] width 78 height 43
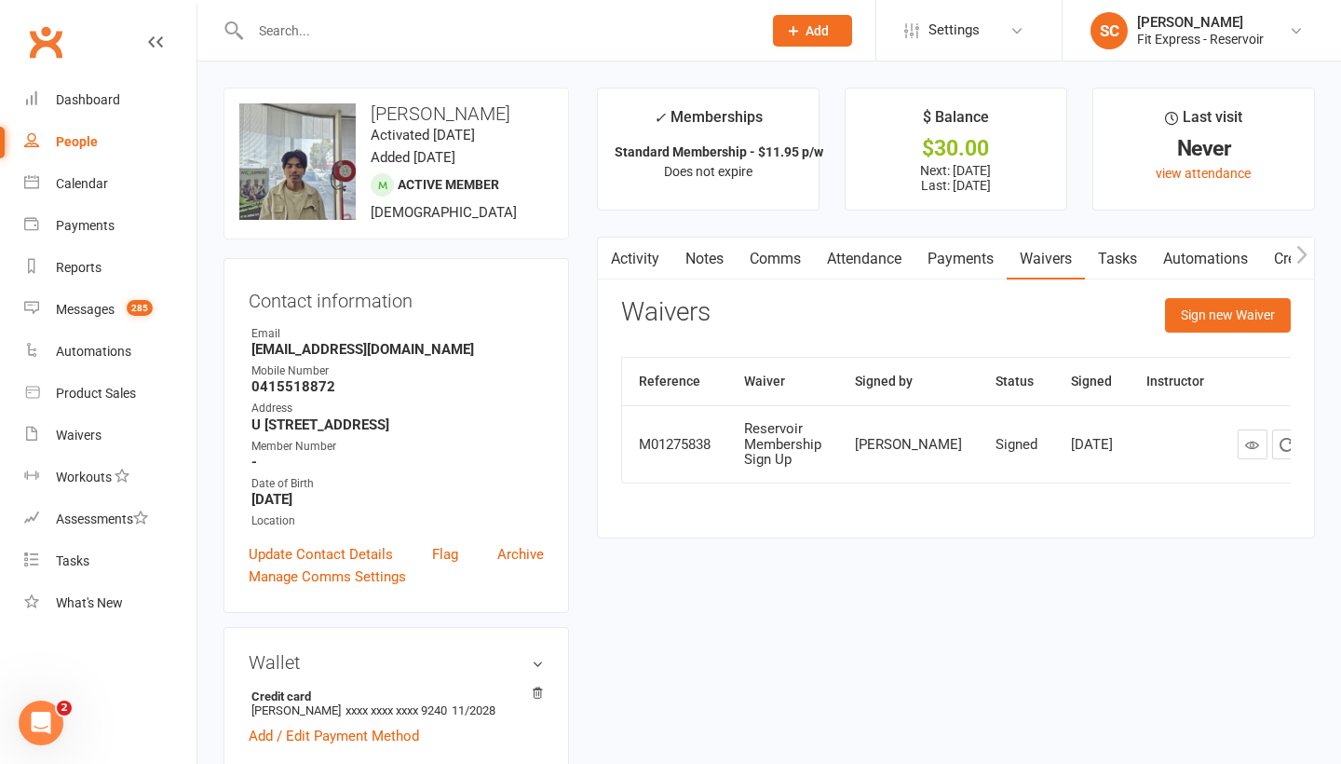
click at [953, 249] on link "Payments" at bounding box center [961, 258] width 92 height 43
